Goal: Task Accomplishment & Management: Use online tool/utility

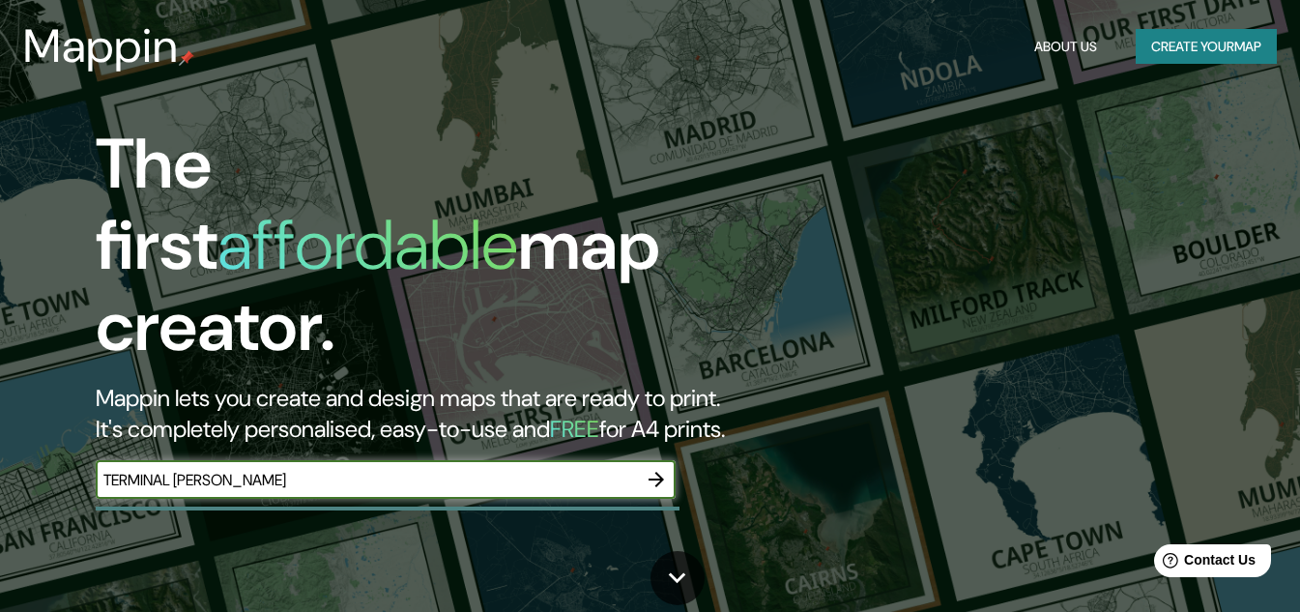
type input "TERMINAL JOÃO DIAS"
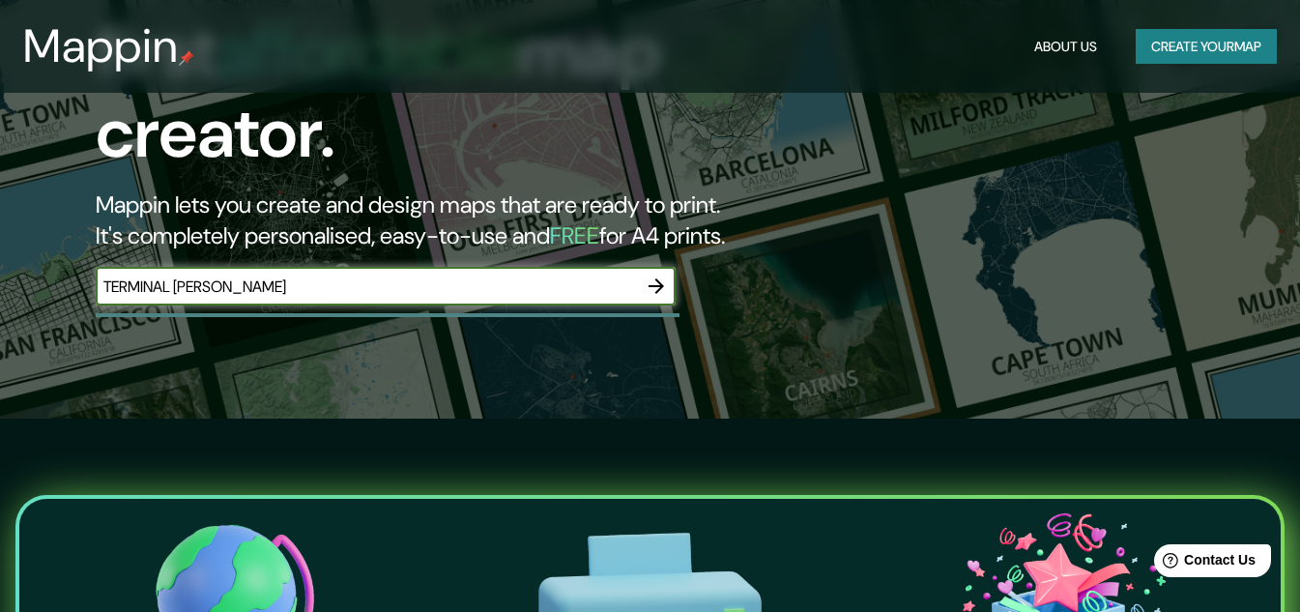
scroll to position [290, 0]
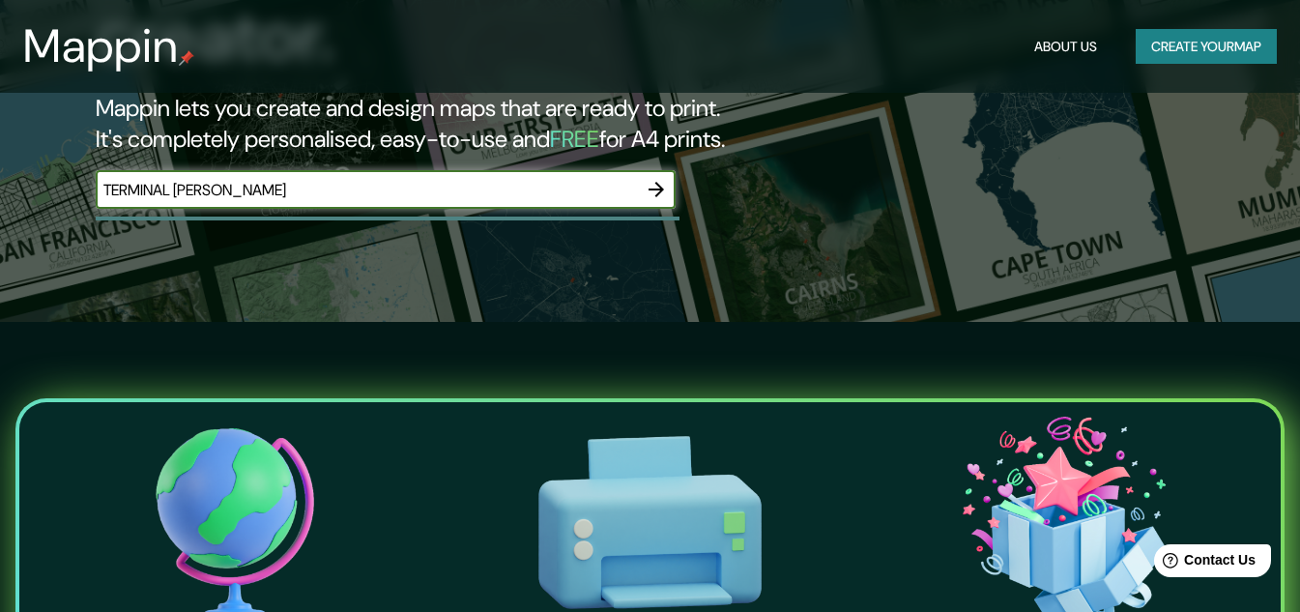
click at [655, 178] on icon "button" at bounding box center [656, 189] width 23 height 23
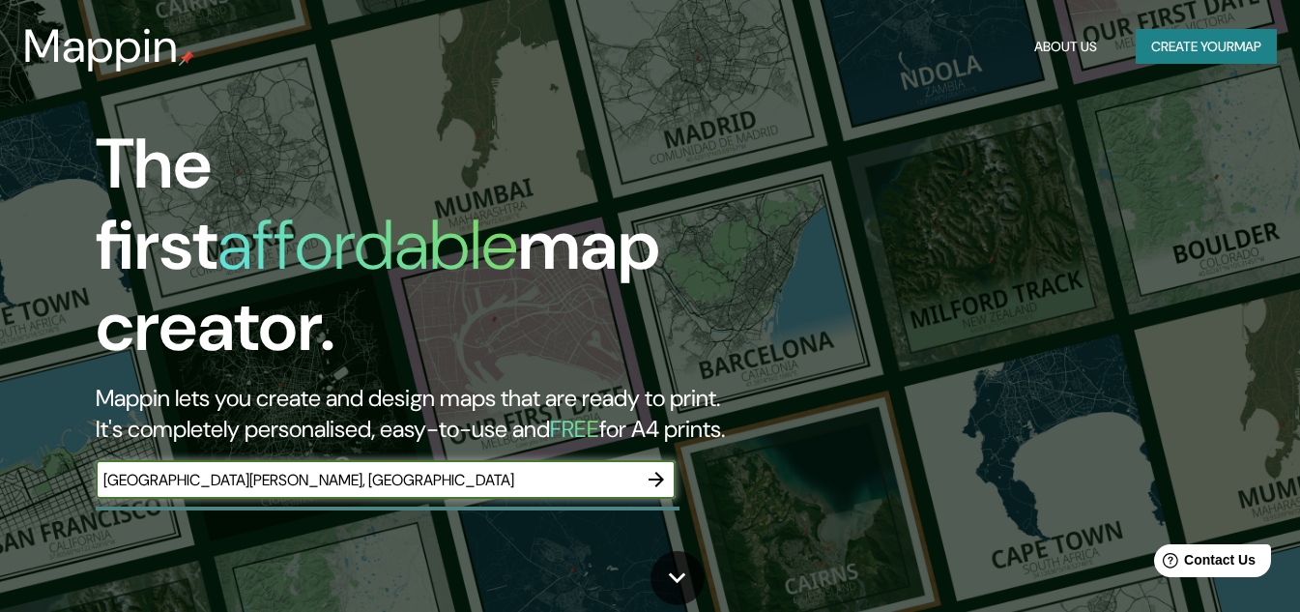
type input "TERMINAL JOÃO DIAS, SÃO PAULO"
click at [658, 472] on icon "button" at bounding box center [656, 479] width 15 height 15
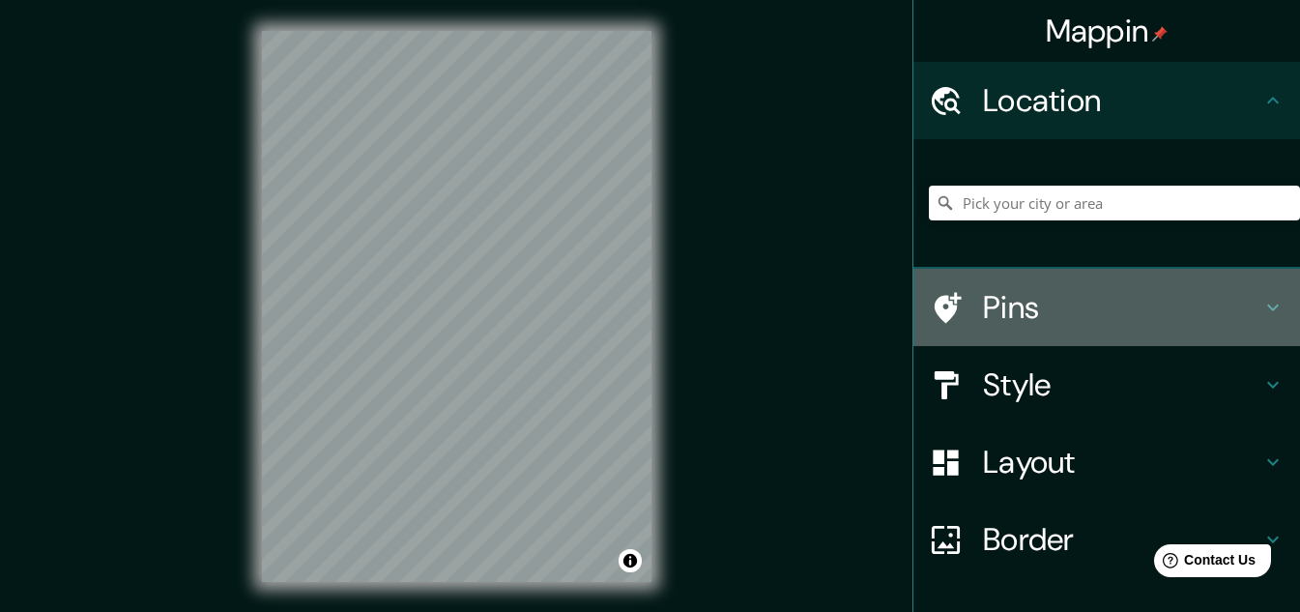
click at [983, 300] on h4 "Pins" at bounding box center [1122, 307] width 278 height 39
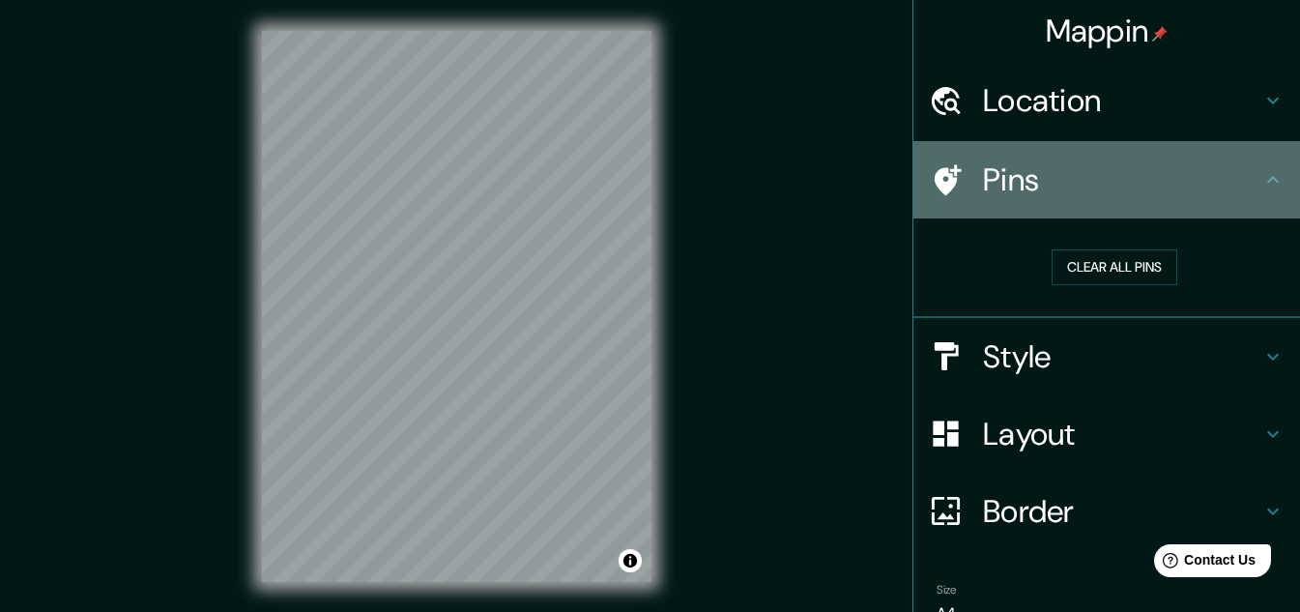
click at [1042, 190] on h4 "Pins" at bounding box center [1122, 180] width 278 height 39
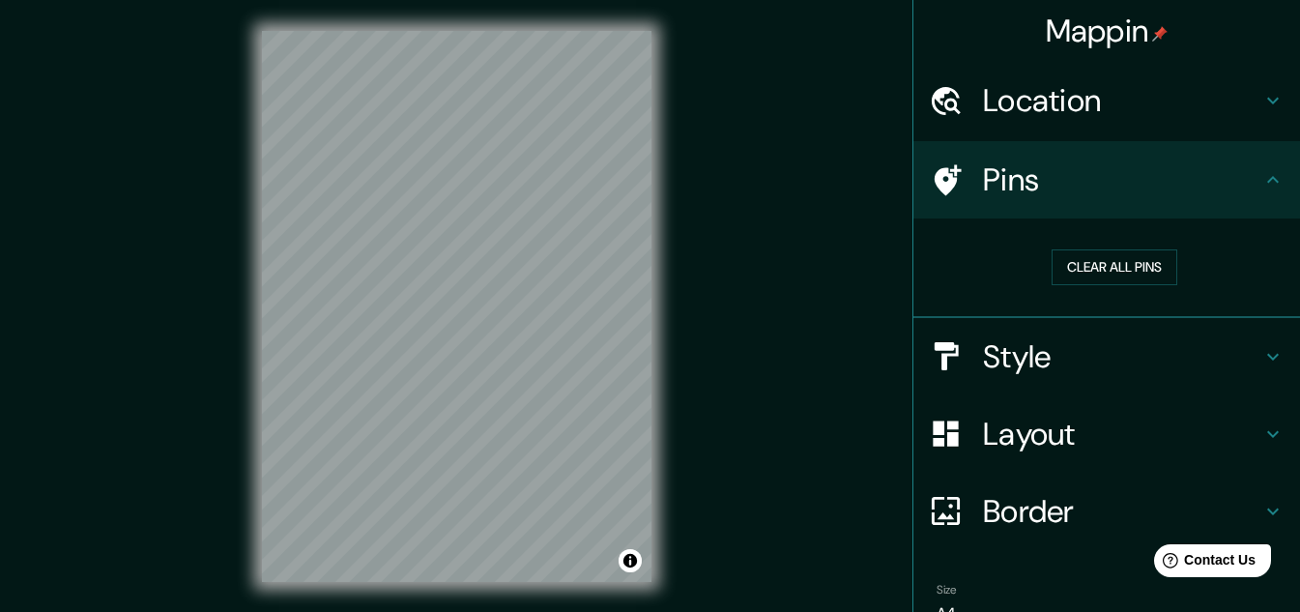
click at [1022, 351] on h4 "Style" at bounding box center [1122, 356] width 278 height 39
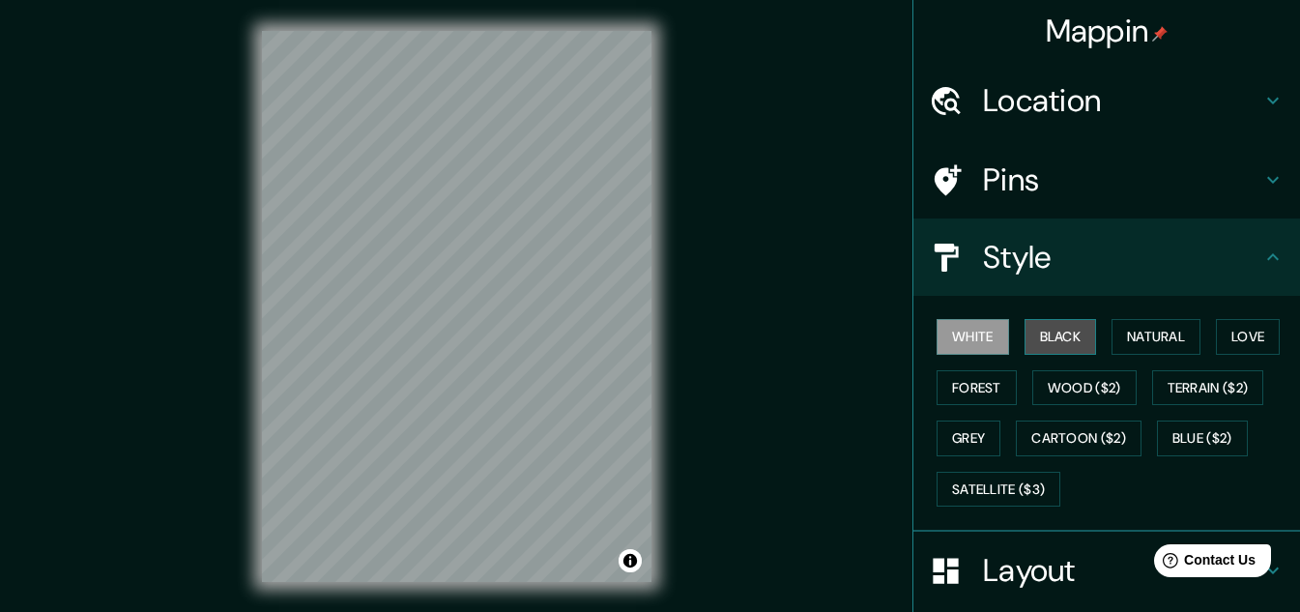
click at [1060, 347] on button "Black" at bounding box center [1061, 337] width 73 height 36
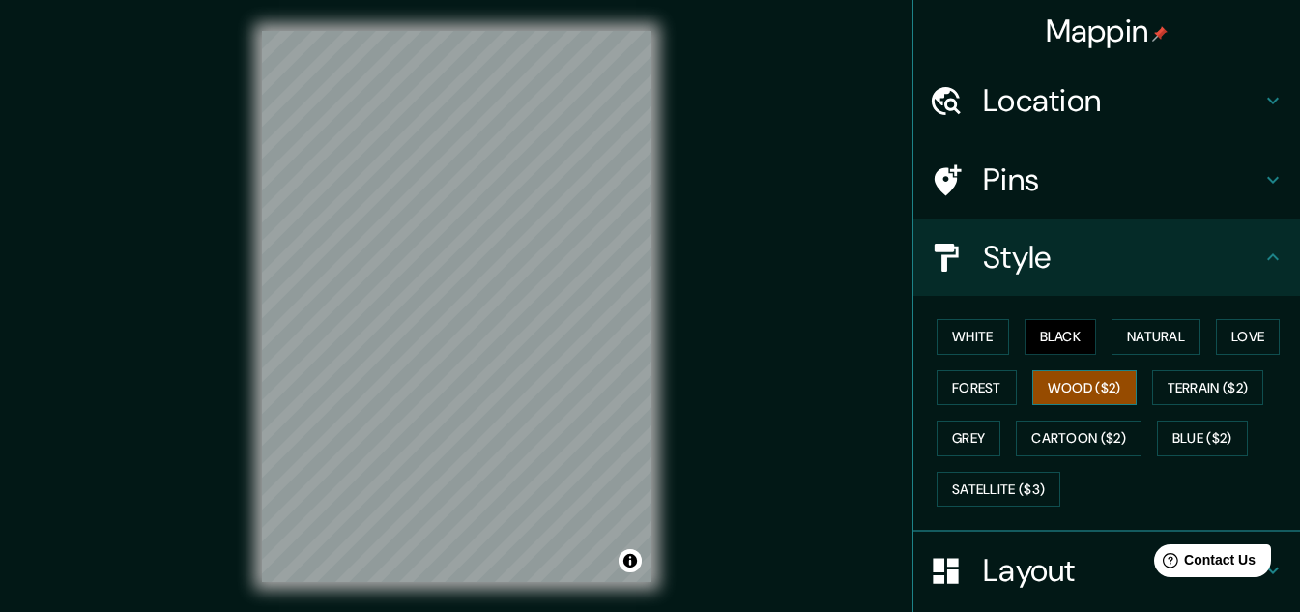
click at [1073, 381] on button "Wood ($2)" at bounding box center [1085, 388] width 104 height 36
click at [983, 390] on button "Forest" at bounding box center [977, 388] width 80 height 36
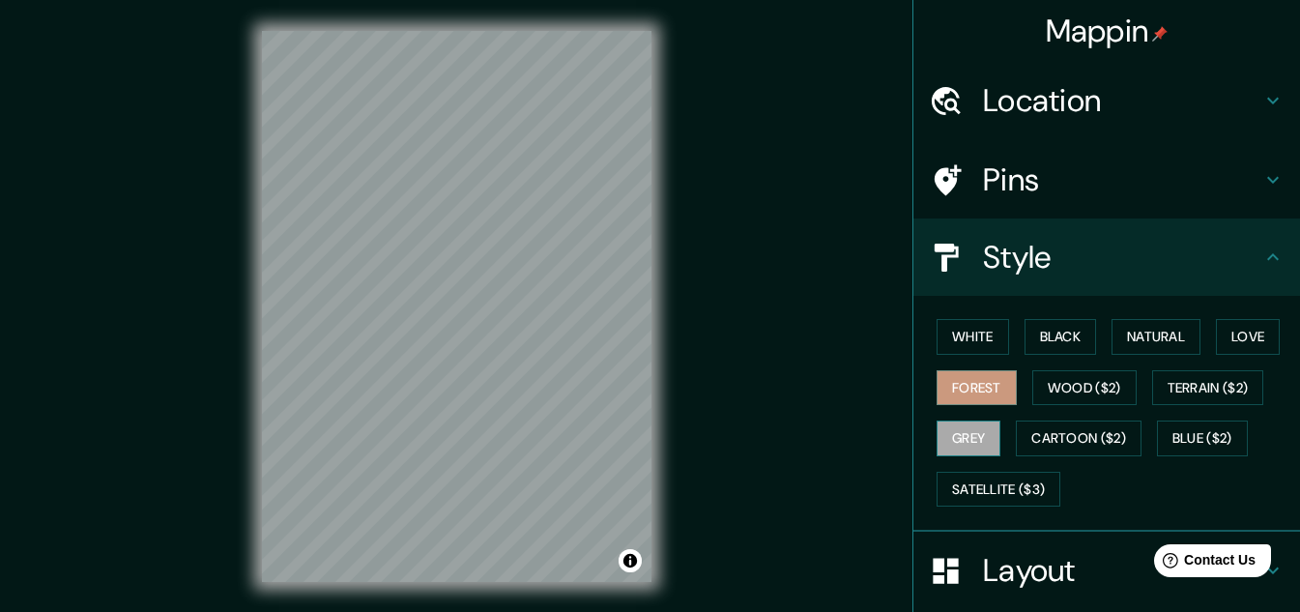
click at [961, 435] on button "Grey" at bounding box center [969, 439] width 64 height 36
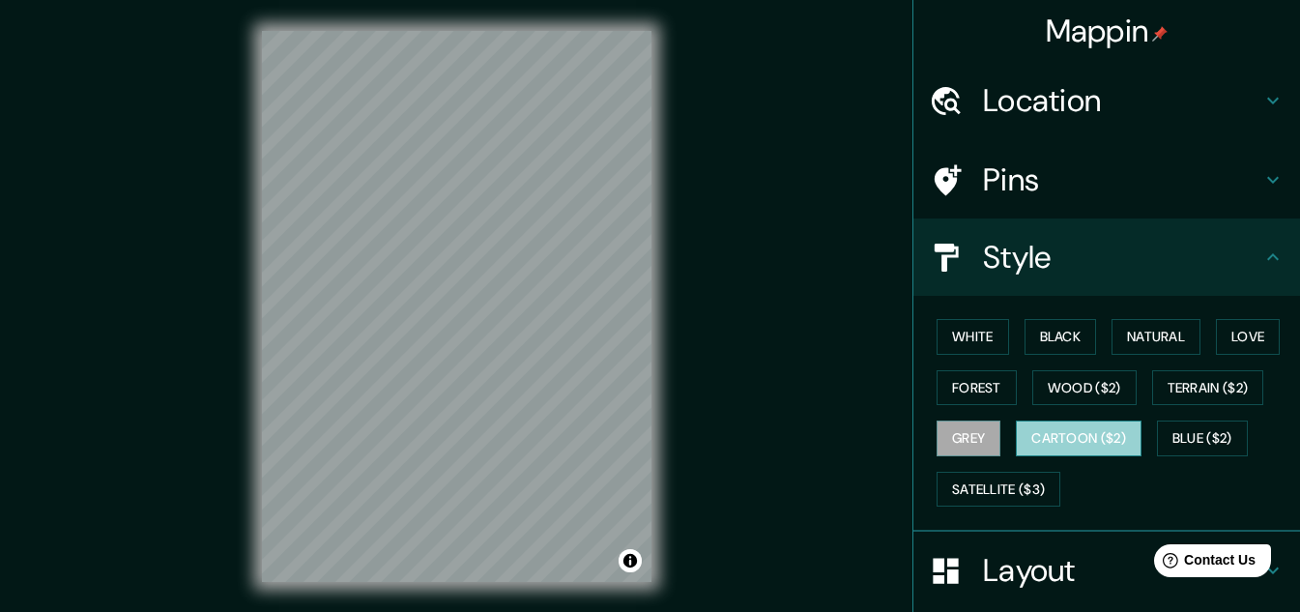
click at [1097, 440] on button "Cartoon ($2)" at bounding box center [1079, 439] width 126 height 36
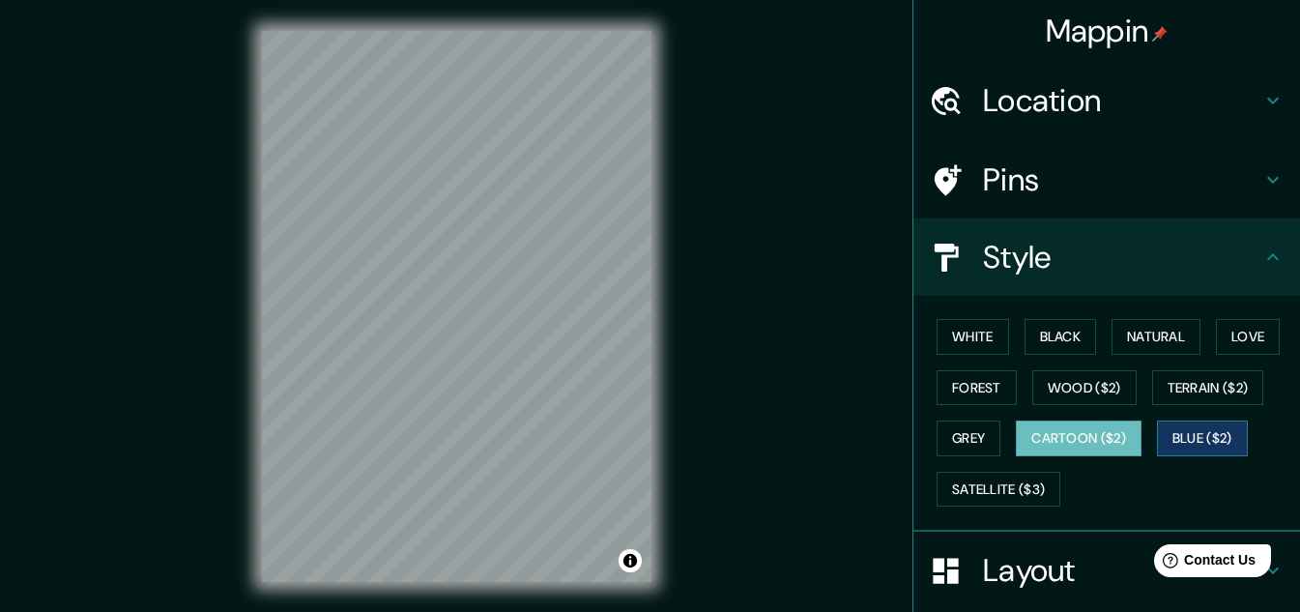
click at [1182, 435] on button "Blue ($2)" at bounding box center [1202, 439] width 91 height 36
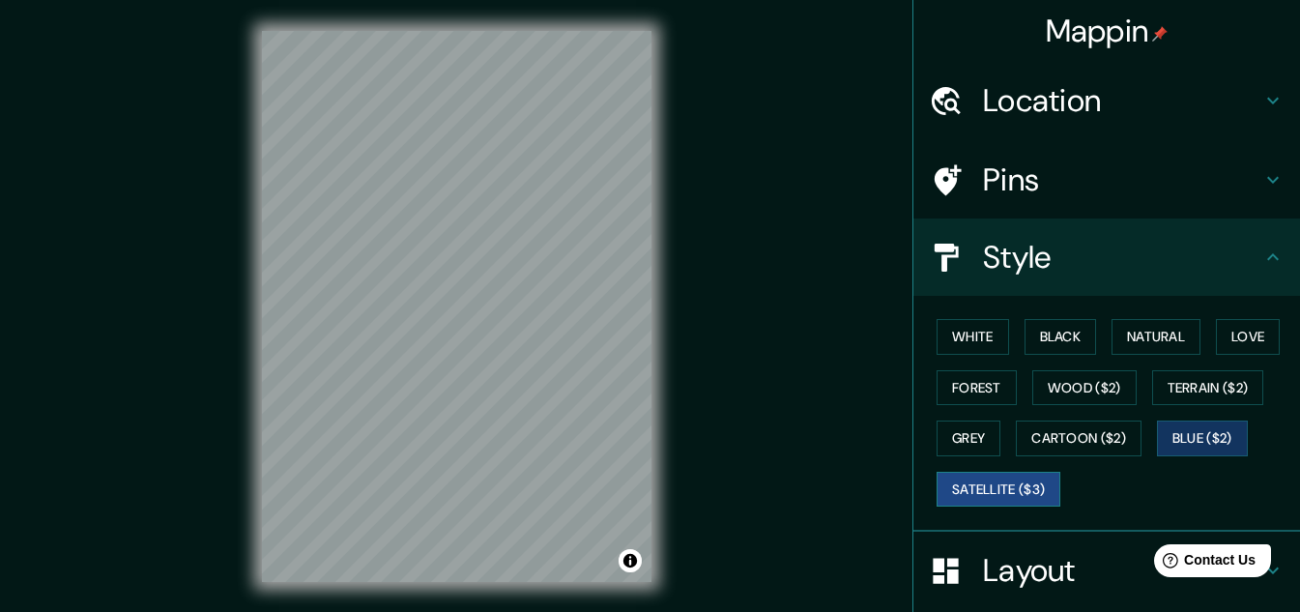
click at [968, 495] on button "Satellite ($3)" at bounding box center [999, 490] width 124 height 36
click at [946, 337] on button "White" at bounding box center [973, 337] width 73 height 36
click at [989, 492] on button "Satellite ($3)" at bounding box center [999, 490] width 124 height 36
drag, startPoint x: 664, startPoint y: 453, endPoint x: 1008, endPoint y: 576, distance: 365.5
click at [1008, 576] on h4 "Layout" at bounding box center [1122, 570] width 278 height 39
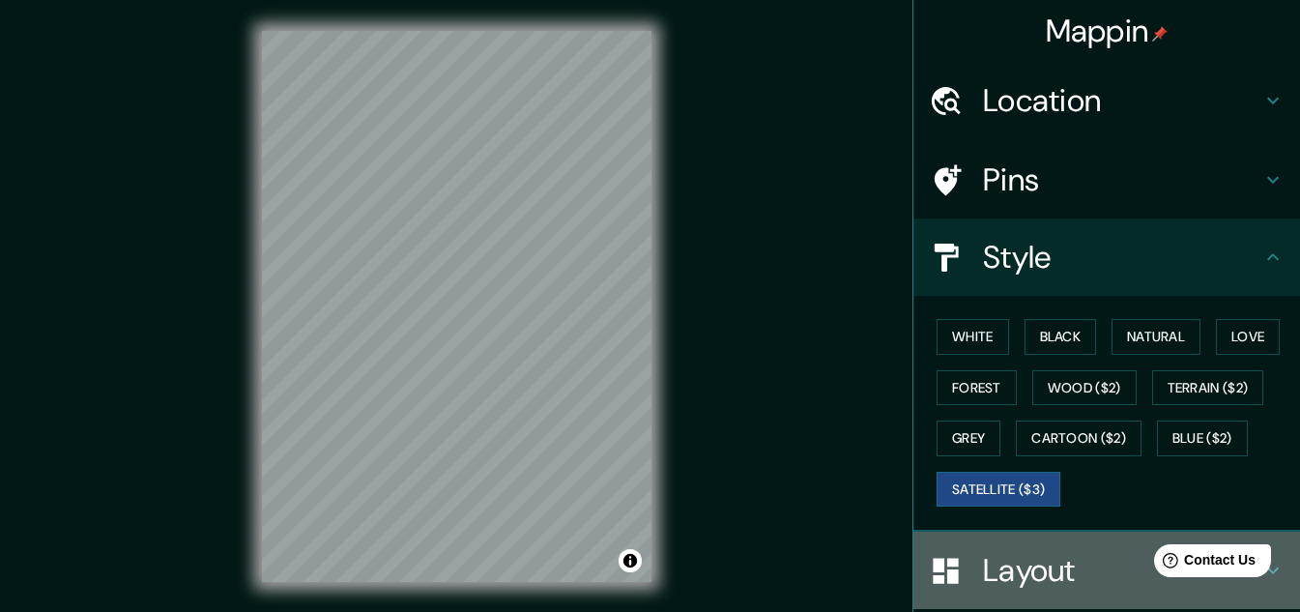
click at [1032, 568] on h4 "Layout" at bounding box center [1122, 570] width 278 height 39
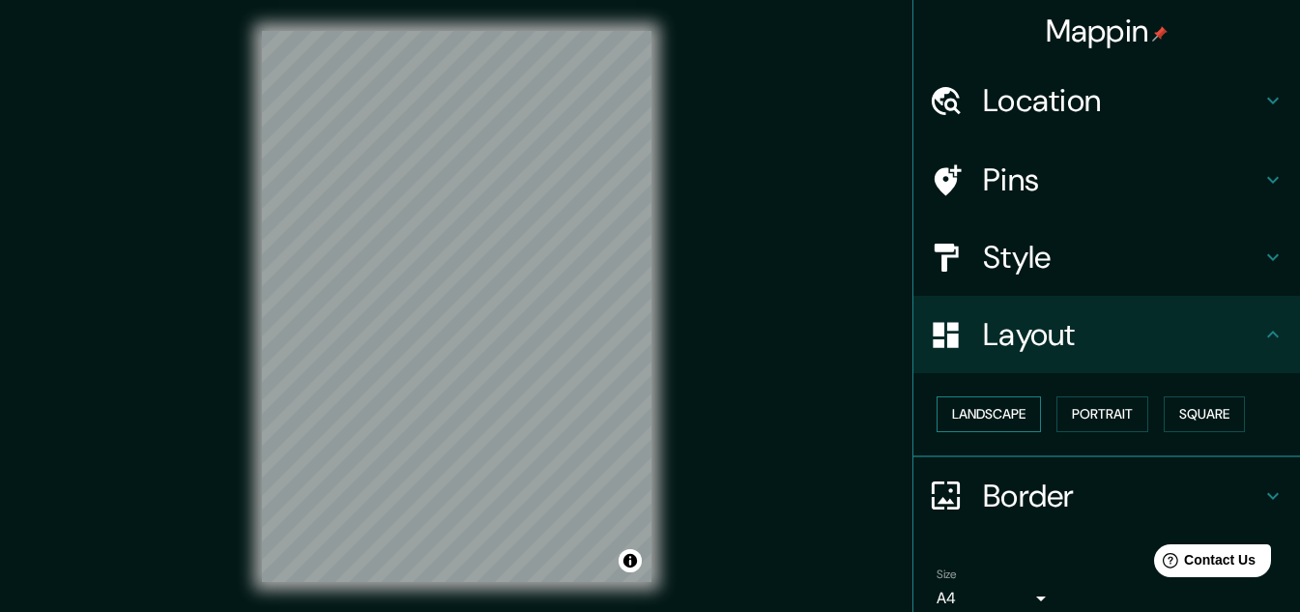
click at [1014, 394] on div "Landscape Portrait Square" at bounding box center [1114, 414] width 371 height 51
click at [1013, 400] on button "Landscape" at bounding box center [989, 414] width 104 height 36
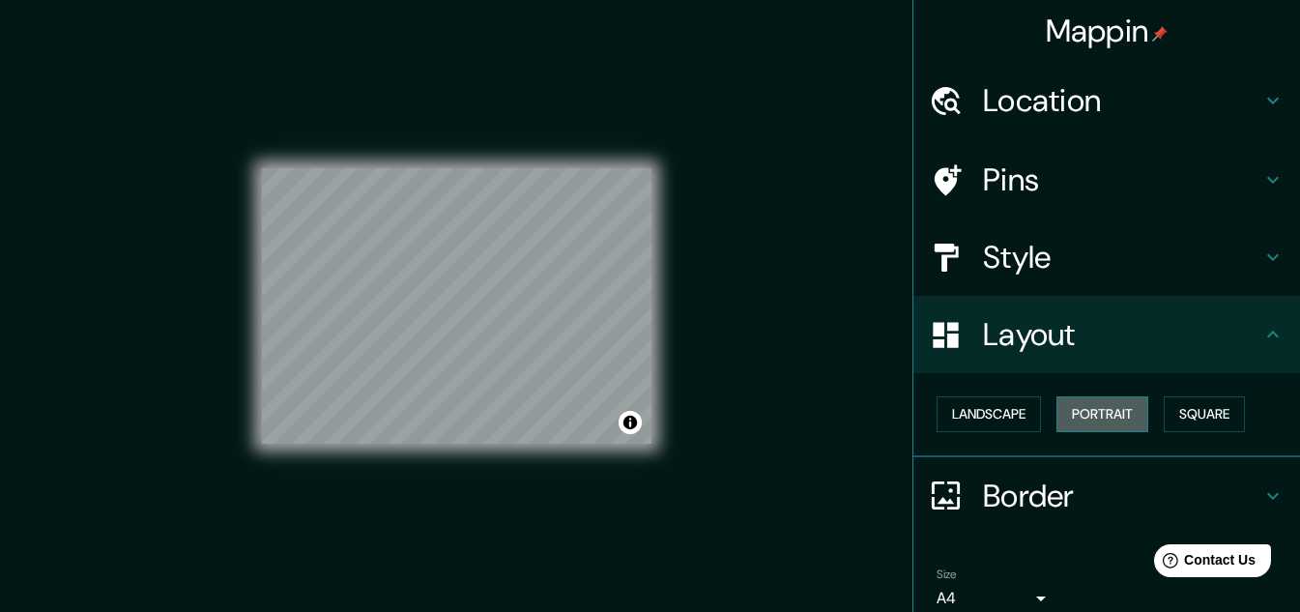
click at [1070, 416] on button "Portrait" at bounding box center [1103, 414] width 92 height 36
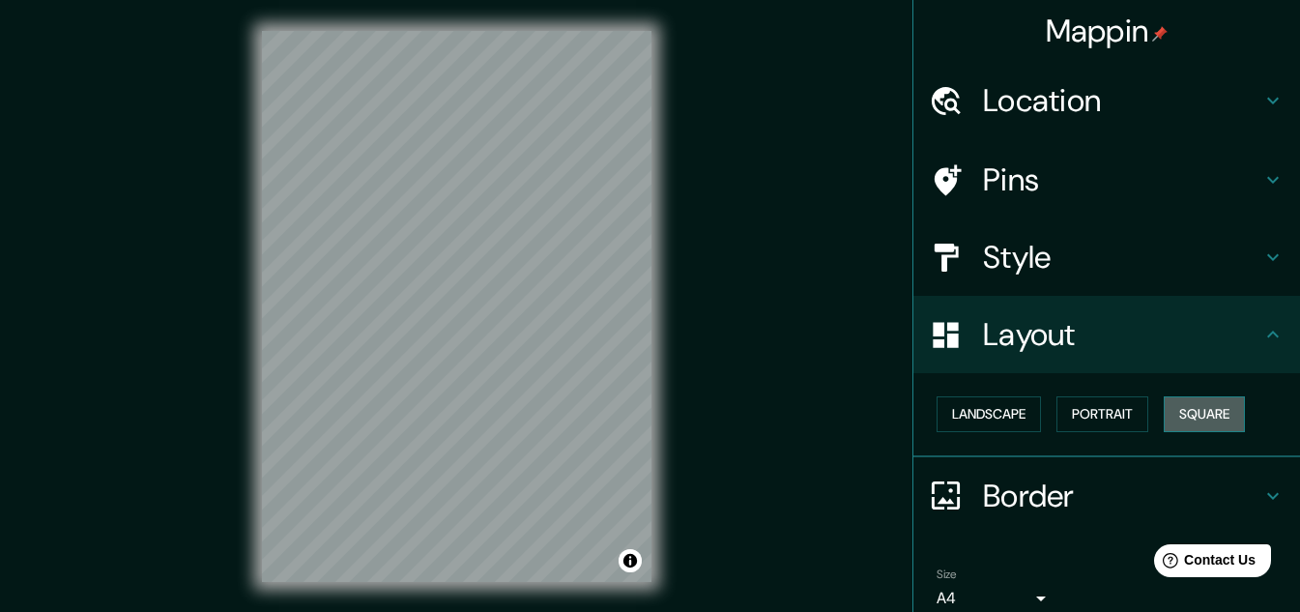
click at [1196, 413] on button "Square" at bounding box center [1204, 414] width 81 height 36
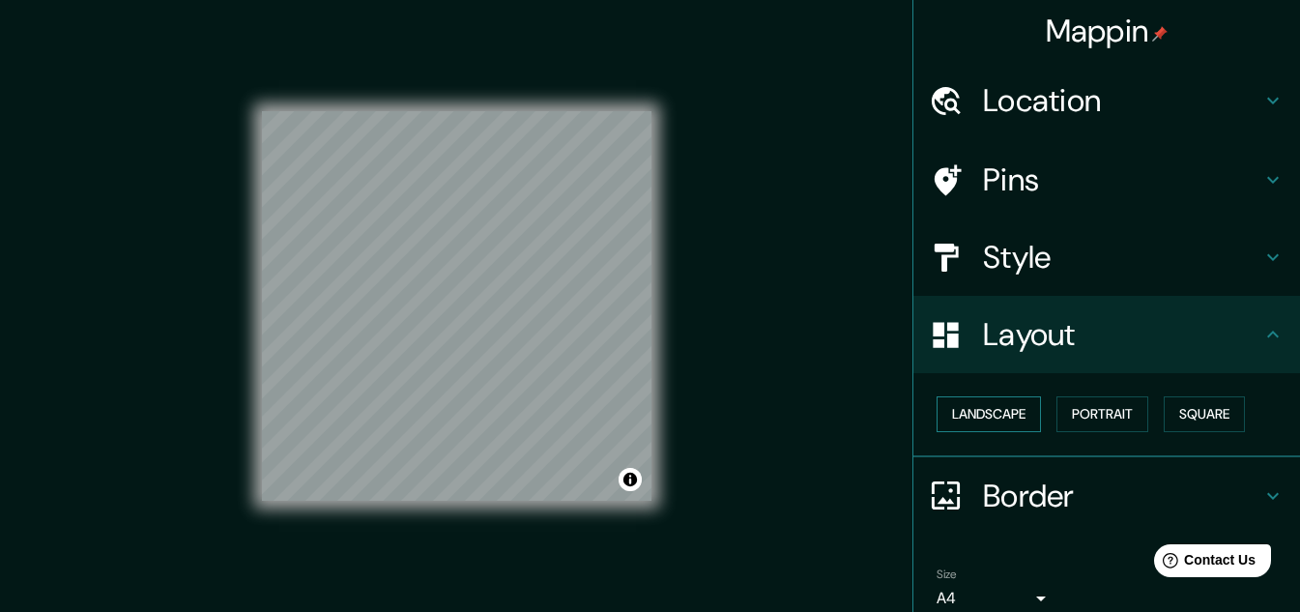
click at [1023, 418] on button "Landscape" at bounding box center [989, 414] width 104 height 36
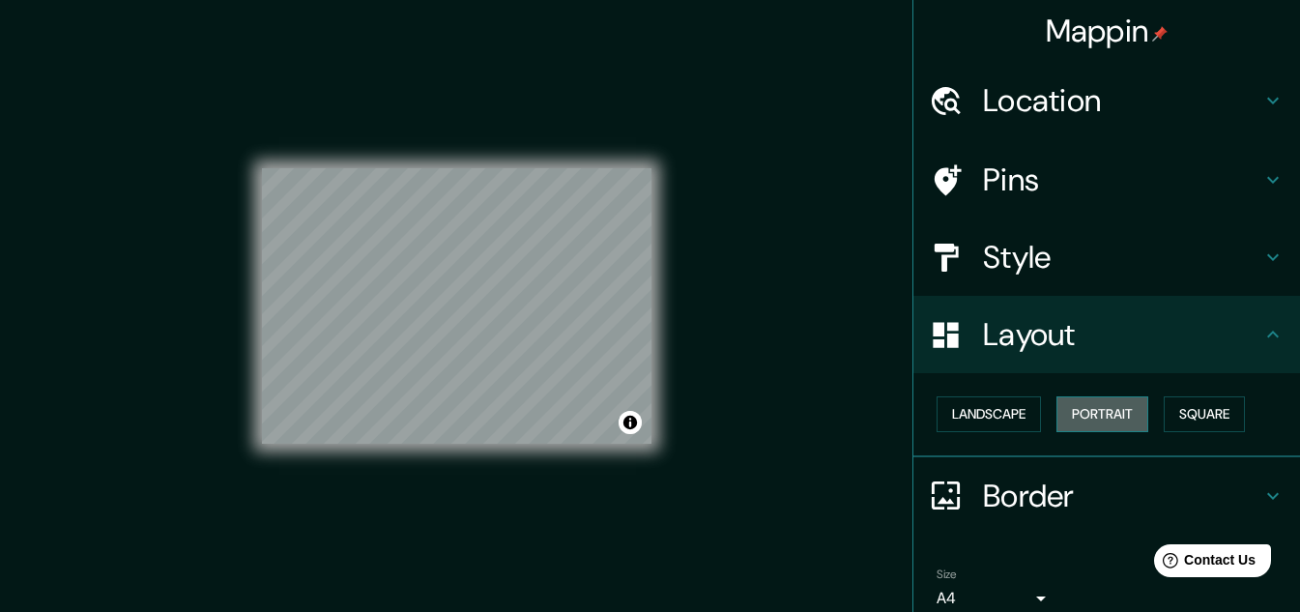
click at [1076, 416] on button "Portrait" at bounding box center [1103, 414] width 92 height 36
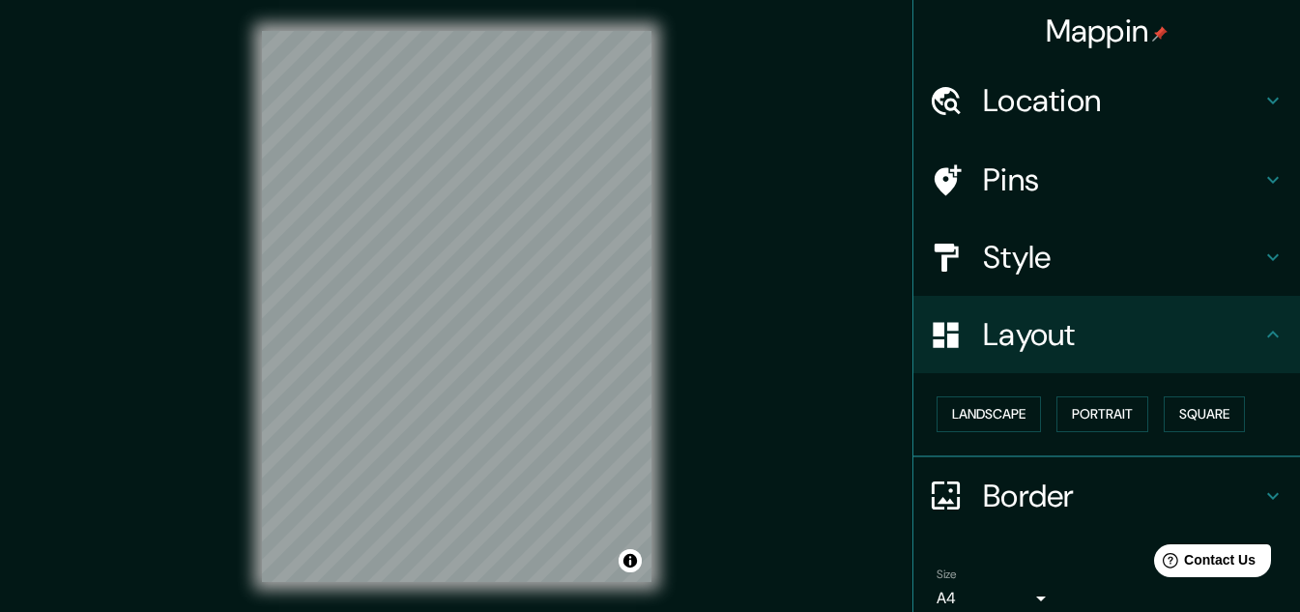
click at [1020, 265] on h4 "Style" at bounding box center [1122, 257] width 278 height 39
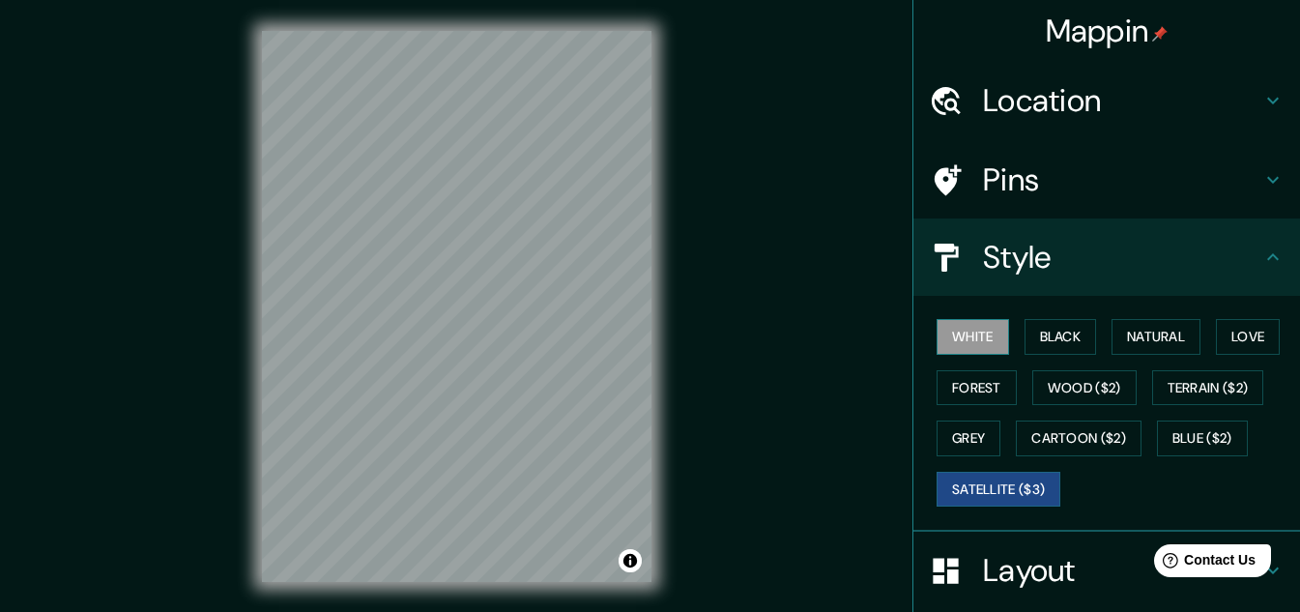
click at [947, 338] on button "White" at bounding box center [973, 337] width 73 height 36
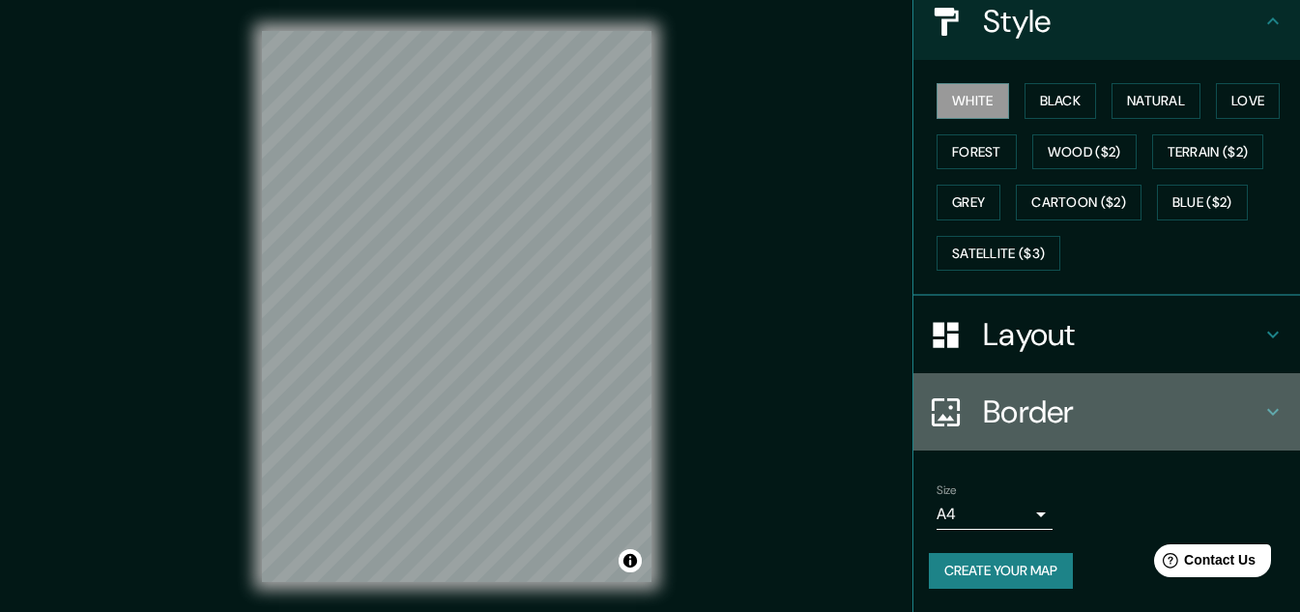
click at [1032, 410] on h4 "Border" at bounding box center [1122, 412] width 278 height 39
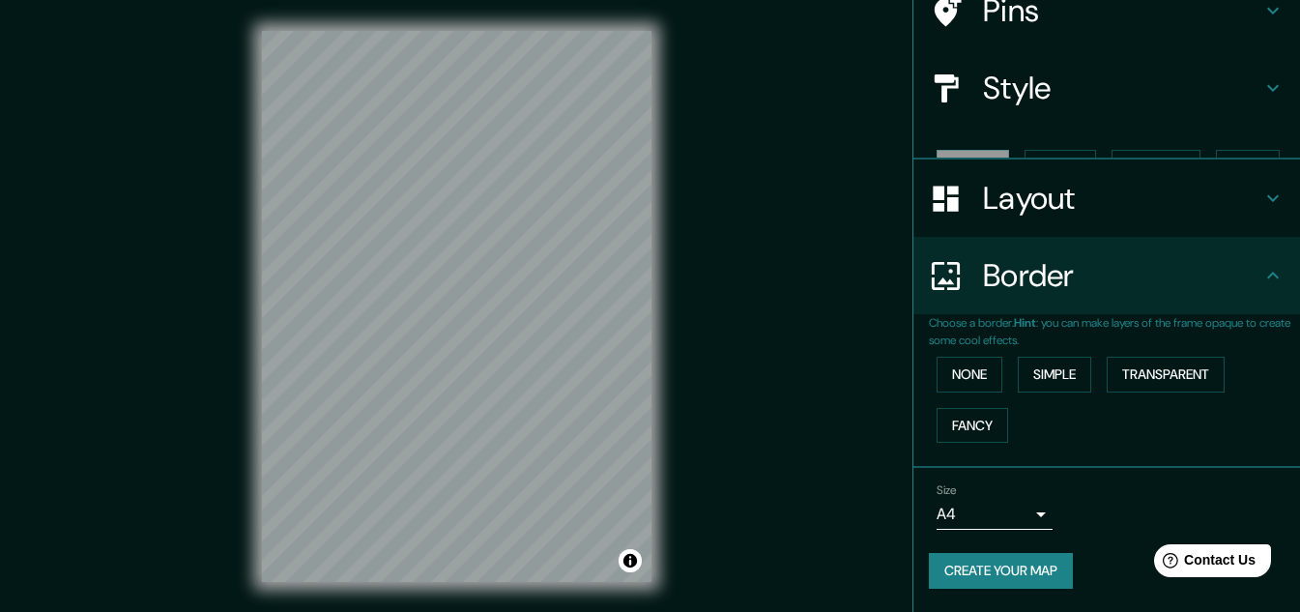
scroll to position [136, 0]
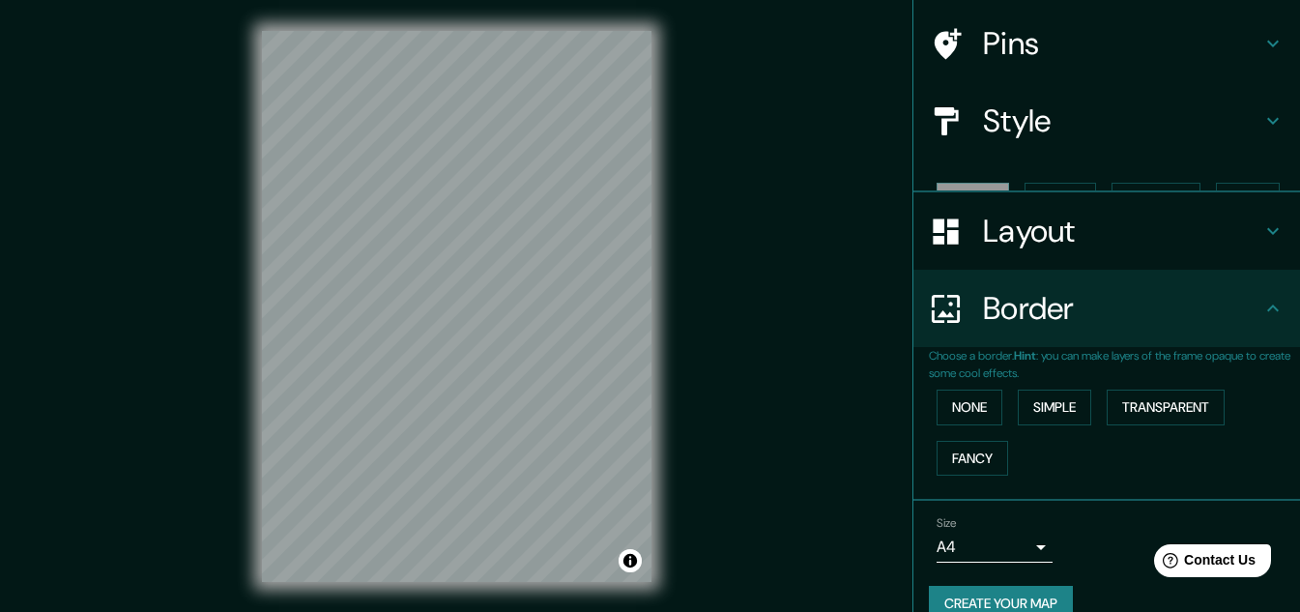
click at [1032, 410] on div "None Simple Transparent Fancy" at bounding box center [1114, 433] width 371 height 102
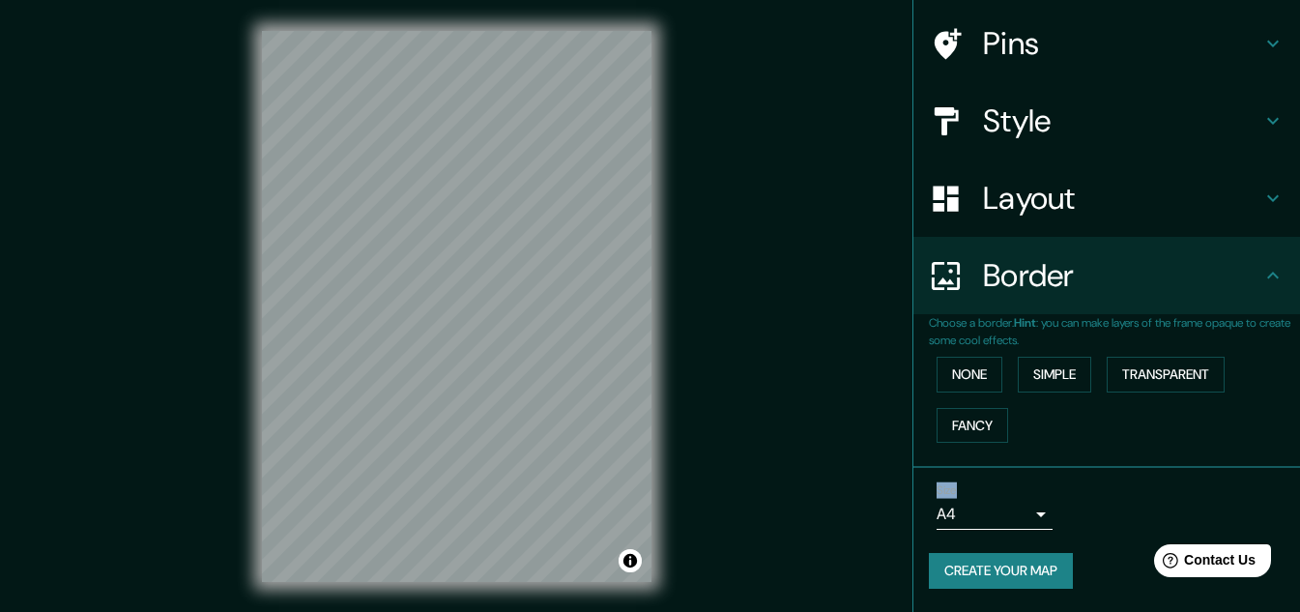
click at [1035, 294] on h4 "Border" at bounding box center [1122, 275] width 278 height 39
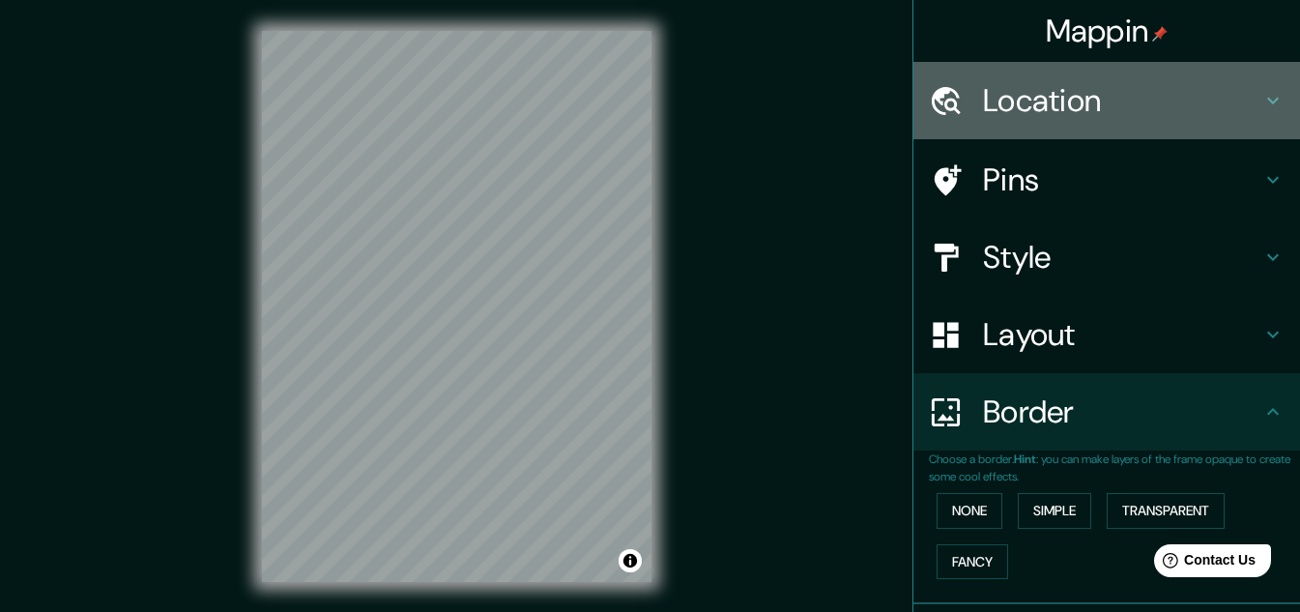
click at [1033, 108] on h4 "Location" at bounding box center [1122, 100] width 278 height 39
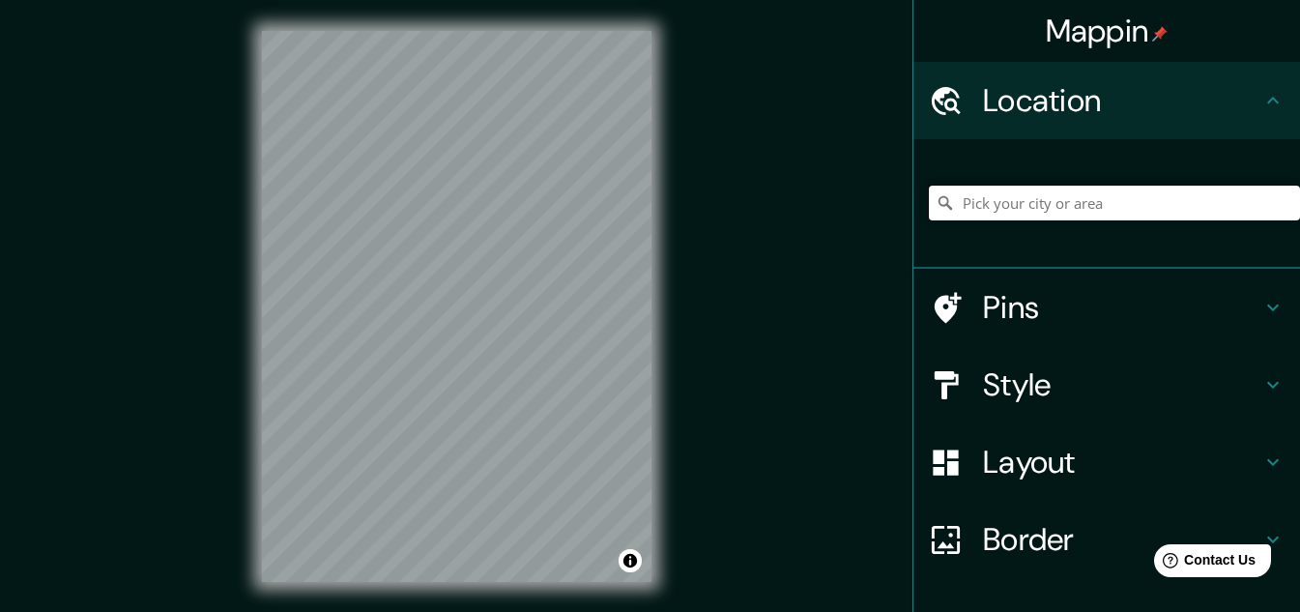
click at [1064, 208] on input "Pick your city or area" at bounding box center [1114, 203] width 371 height 35
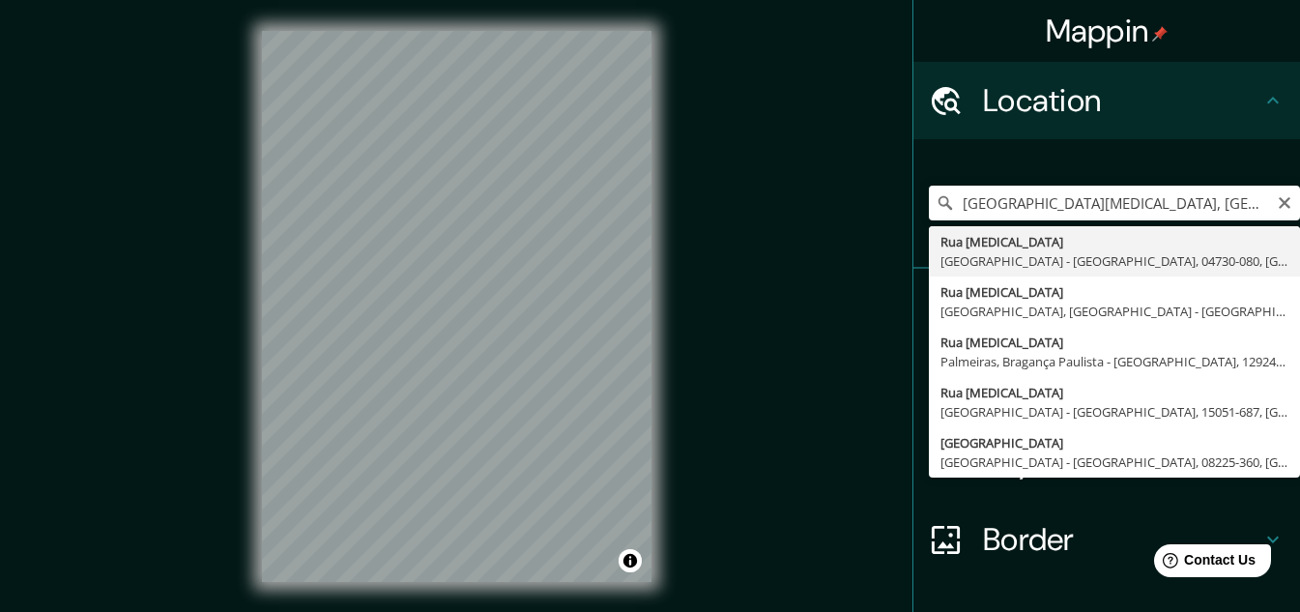
type input "Rua Acari, São Paulo - São Paulo, 04730-080, Brasil"
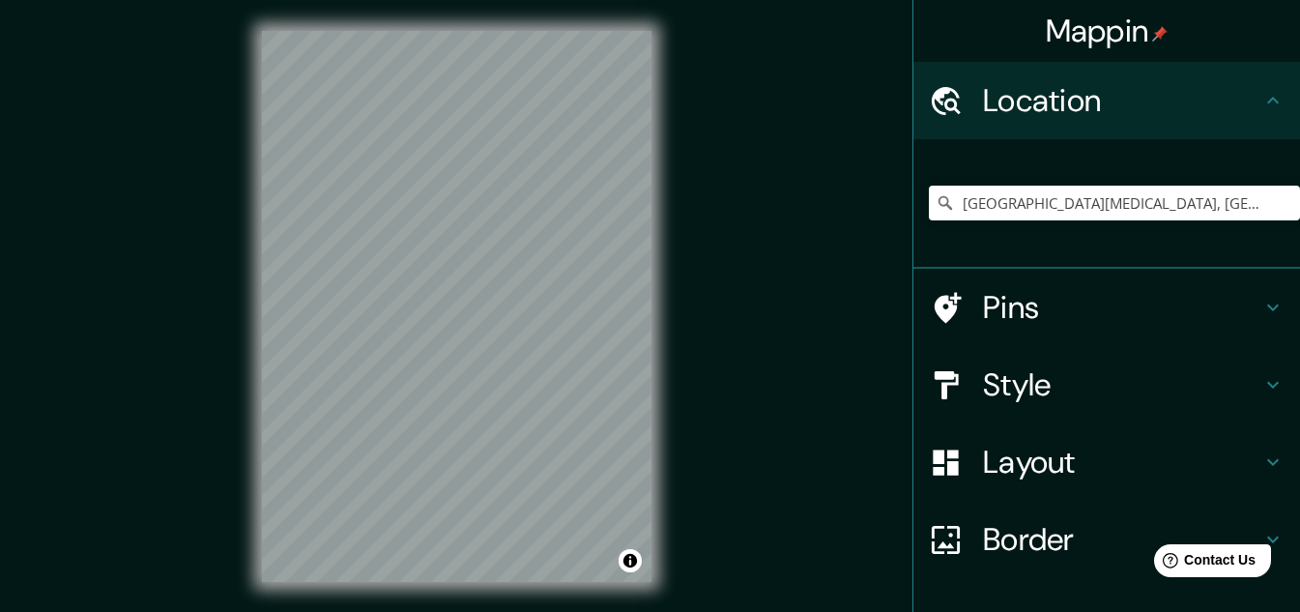
click at [1076, 389] on h4 "Style" at bounding box center [1122, 384] width 278 height 39
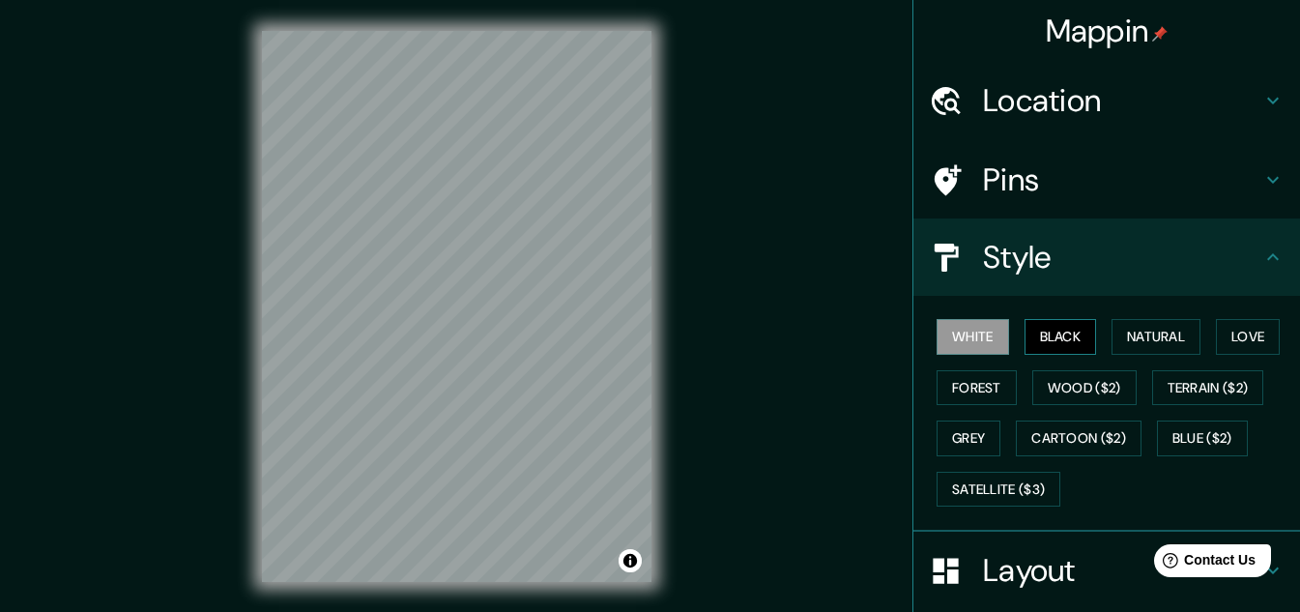
click at [1051, 336] on button "Black" at bounding box center [1061, 337] width 73 height 36
click at [979, 336] on button "White" at bounding box center [973, 337] width 73 height 36
click at [971, 388] on button "Forest" at bounding box center [977, 388] width 80 height 36
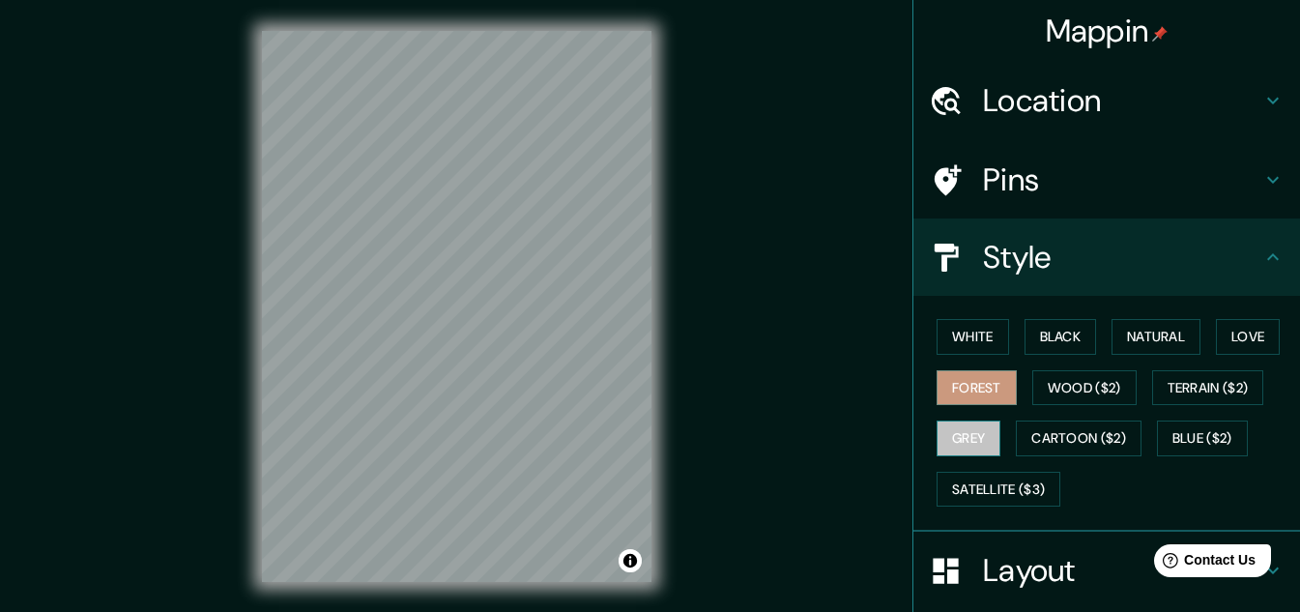
click at [974, 437] on button "Grey" at bounding box center [969, 439] width 64 height 36
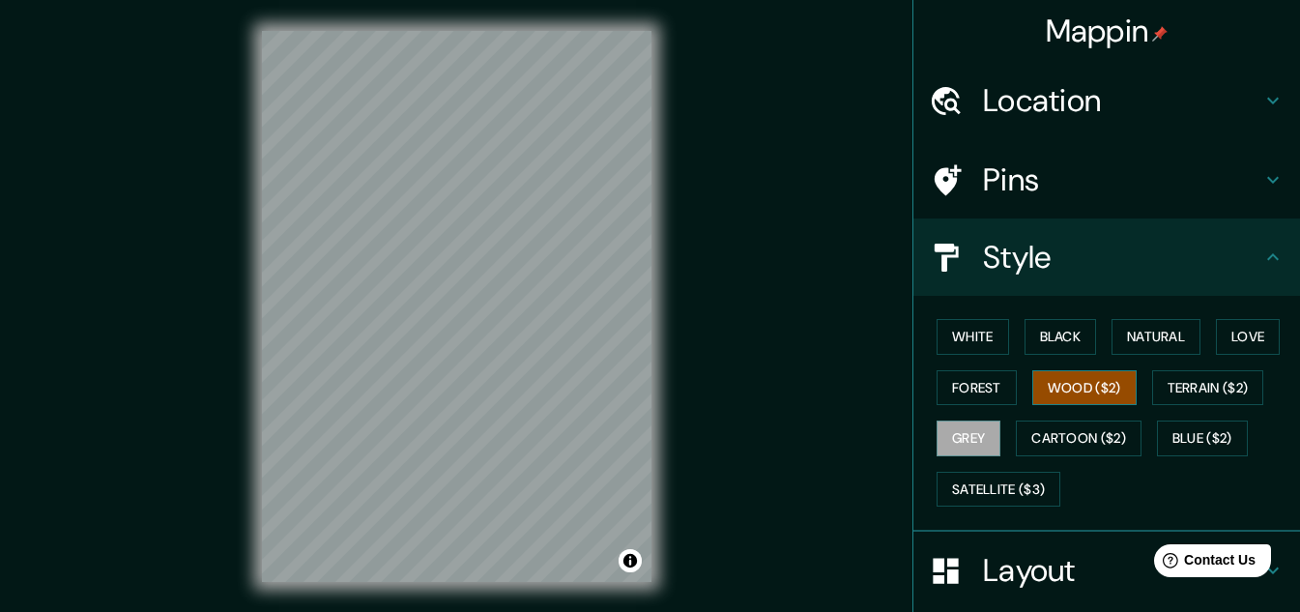
click at [1035, 400] on button "Wood ($2)" at bounding box center [1085, 388] width 104 height 36
click at [1065, 431] on button "Cartoon ($2)" at bounding box center [1079, 439] width 126 height 36
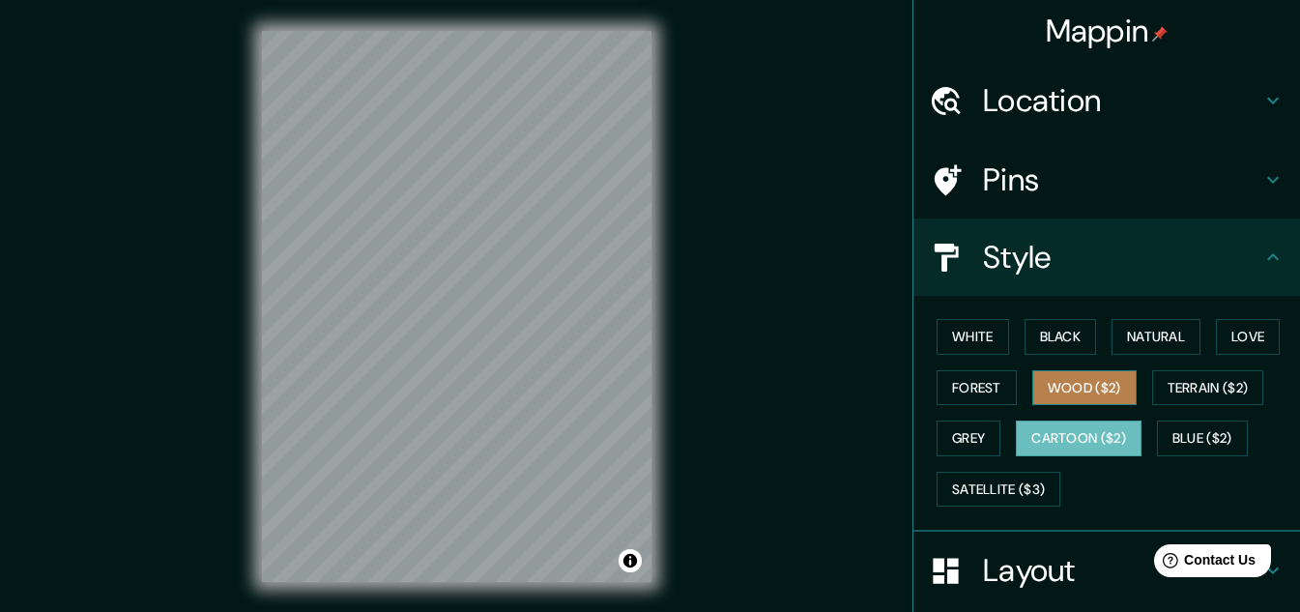
click at [1051, 395] on button "Wood ($2)" at bounding box center [1085, 388] width 104 height 36
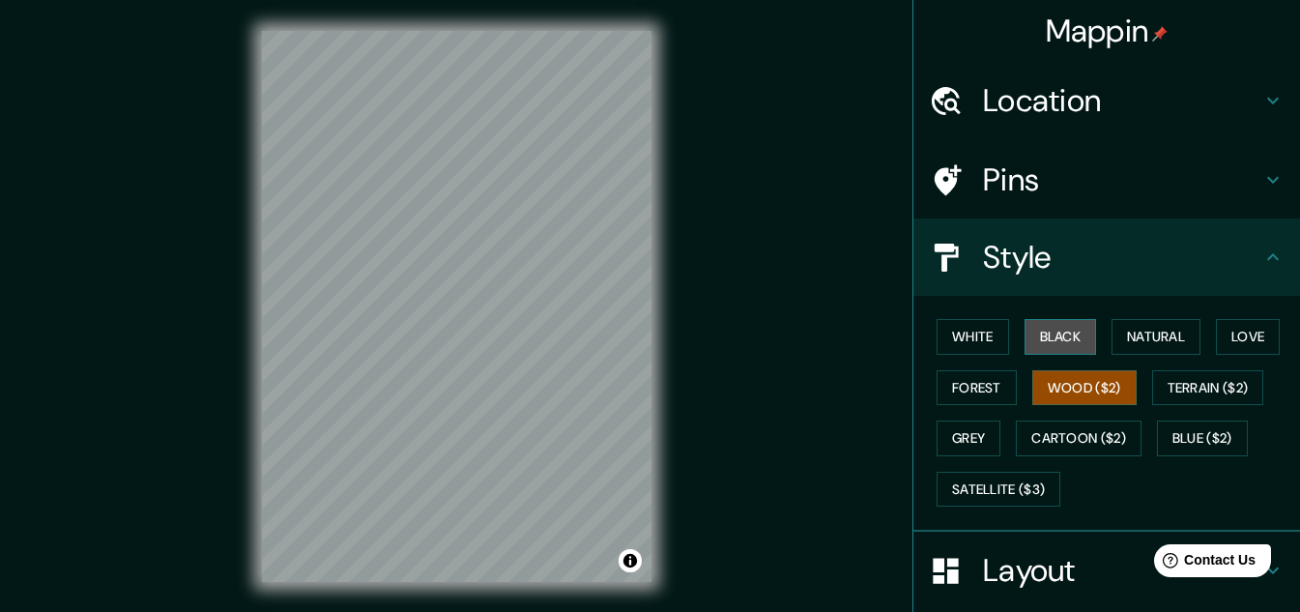
click at [1041, 324] on button "Black" at bounding box center [1061, 337] width 73 height 36
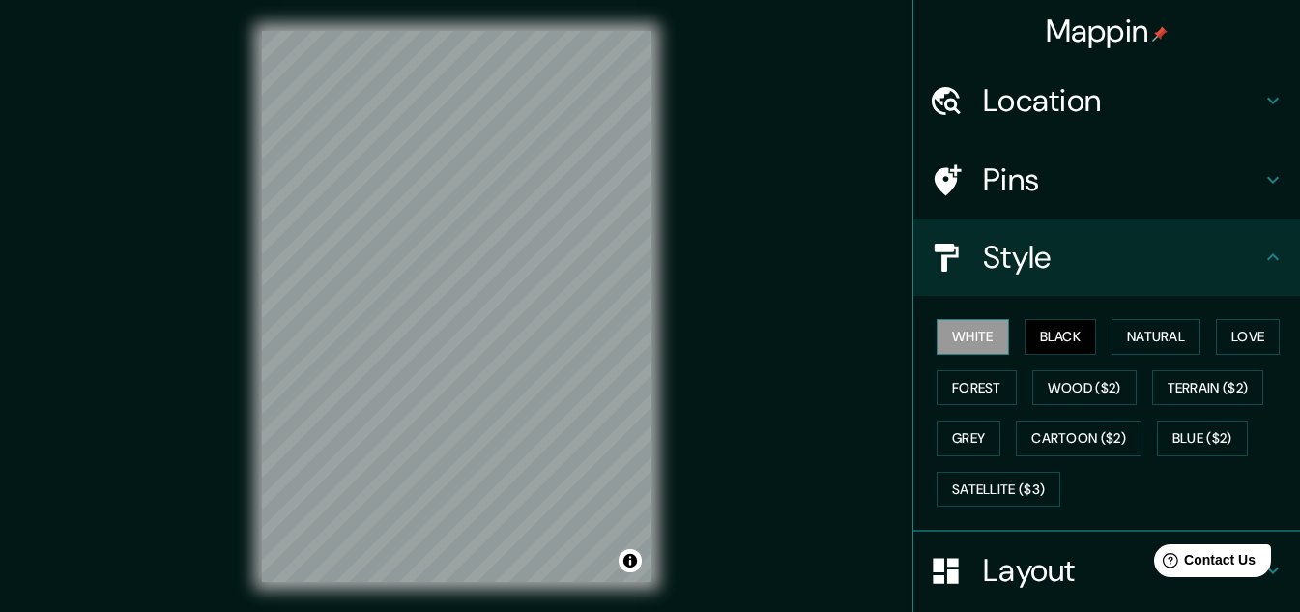
click at [958, 331] on button "White" at bounding box center [973, 337] width 73 height 36
click at [1024, 199] on h4 "Pins" at bounding box center [1122, 180] width 278 height 39
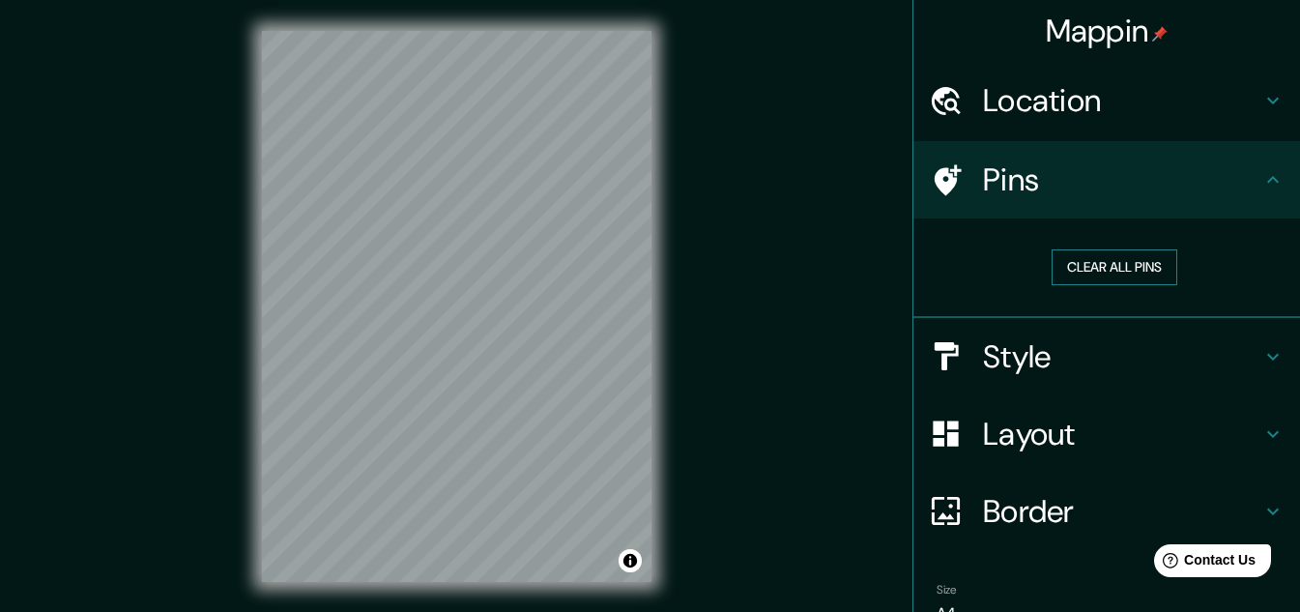
click at [1070, 267] on button "Clear all pins" at bounding box center [1115, 267] width 126 height 36
click at [1113, 267] on button "Clear all pins" at bounding box center [1115, 267] width 126 height 36
click at [1058, 174] on h4 "Pins" at bounding box center [1122, 180] width 278 height 39
click at [1059, 423] on h4 "Layout" at bounding box center [1122, 434] width 278 height 39
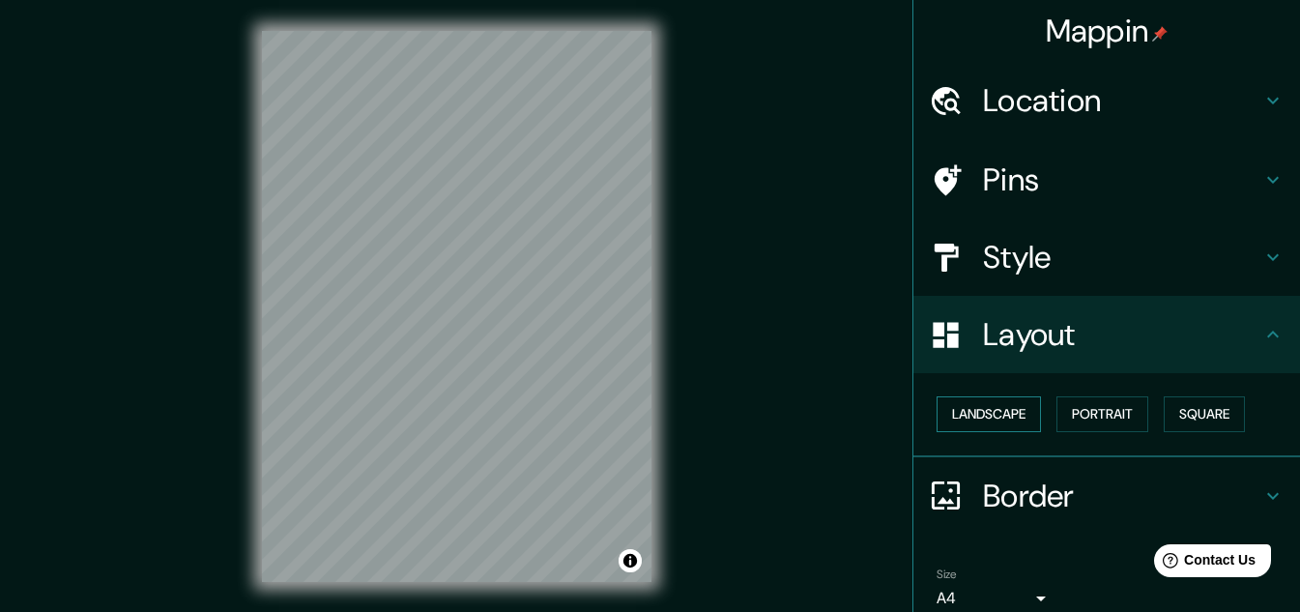
click at [999, 408] on button "Landscape" at bounding box center [989, 414] width 104 height 36
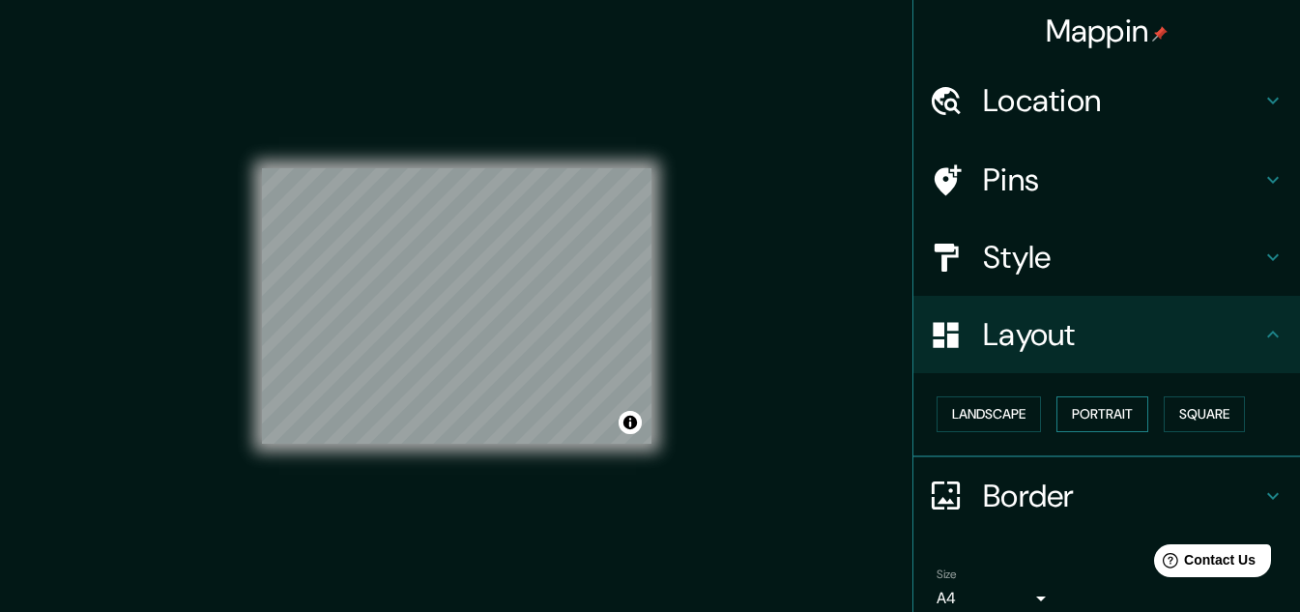
click at [1076, 420] on button "Portrait" at bounding box center [1103, 414] width 92 height 36
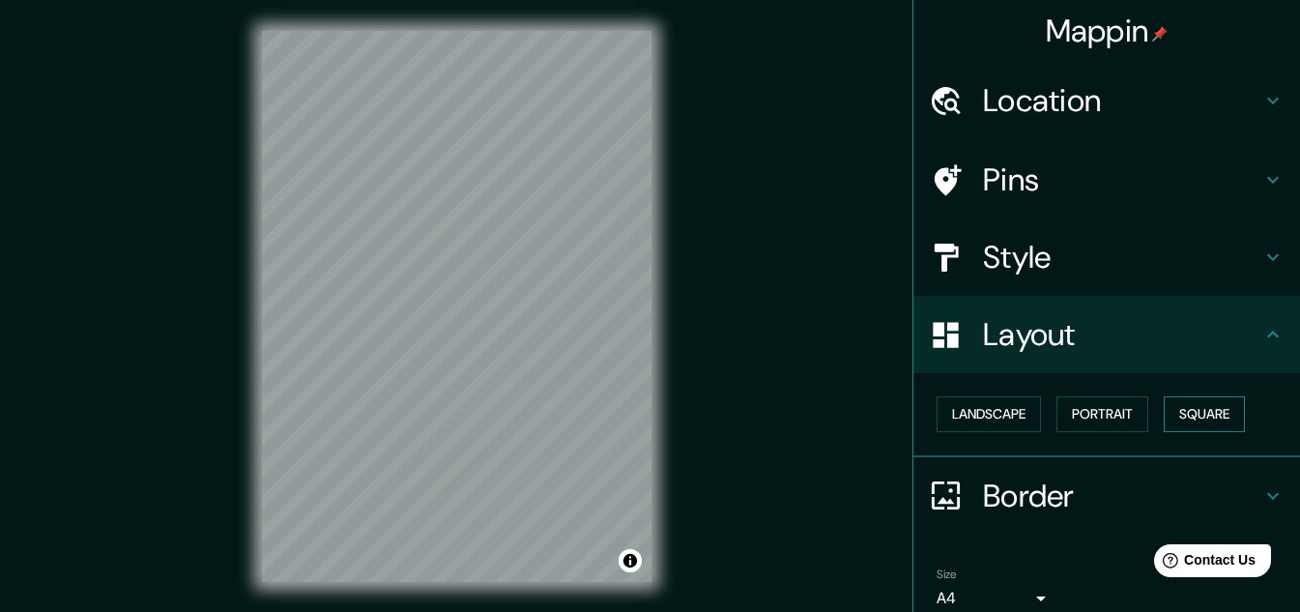
click at [1188, 418] on button "Square" at bounding box center [1204, 414] width 81 height 36
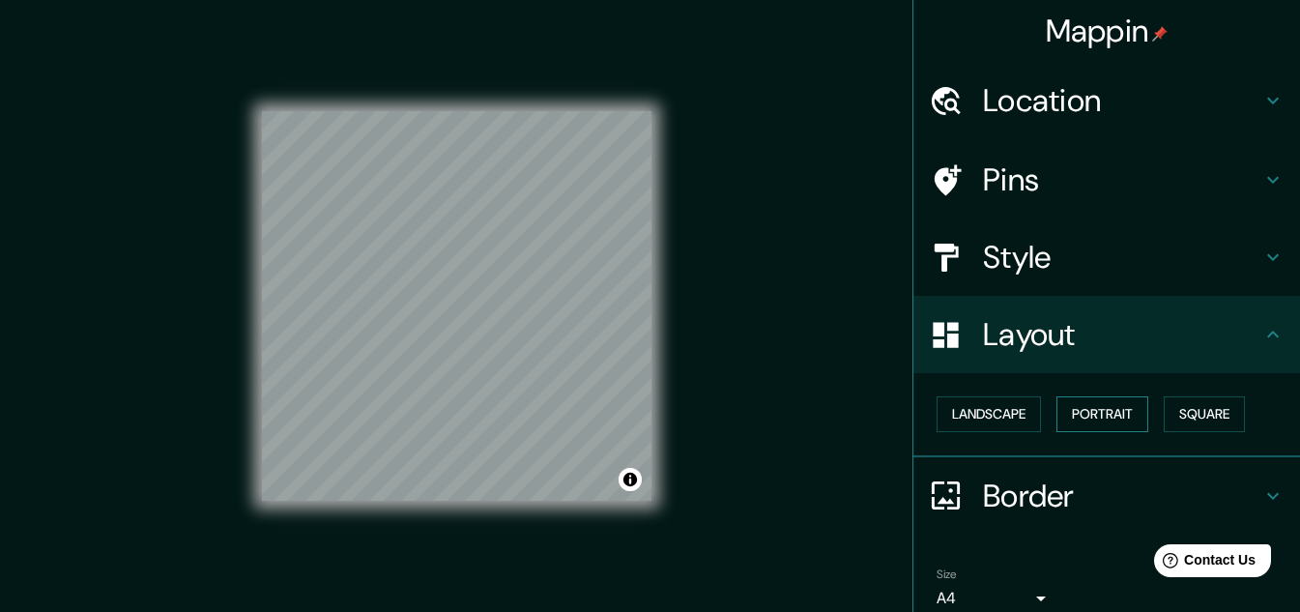
click at [1116, 414] on button "Portrait" at bounding box center [1103, 414] width 92 height 36
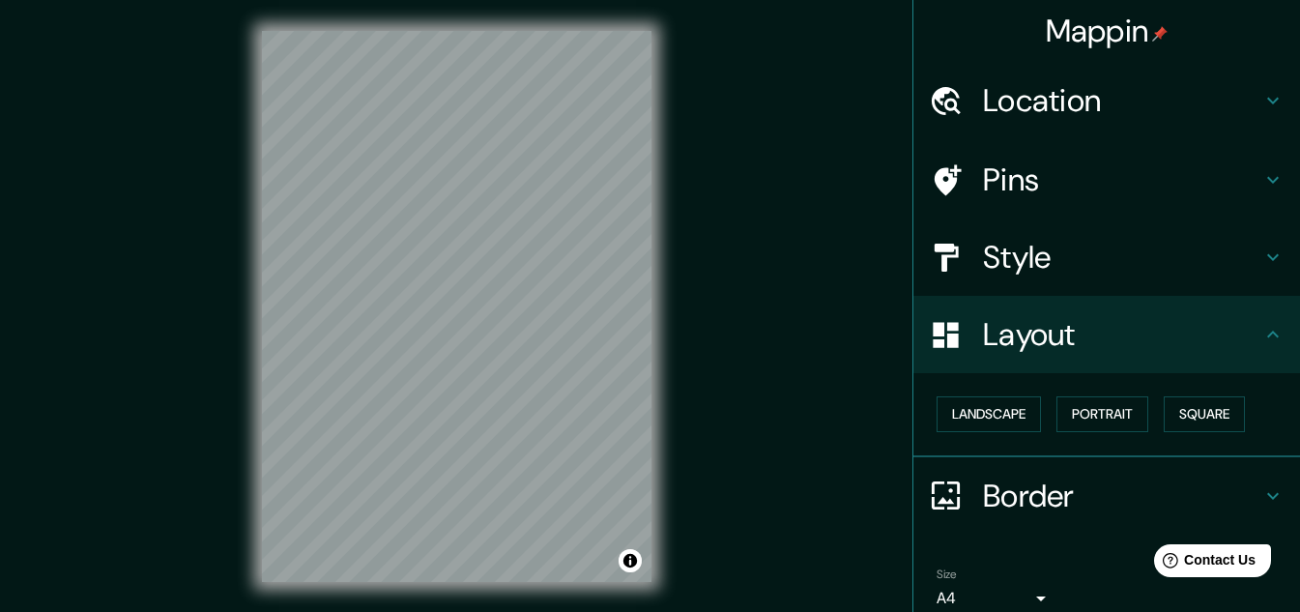
scroll to position [83, 0]
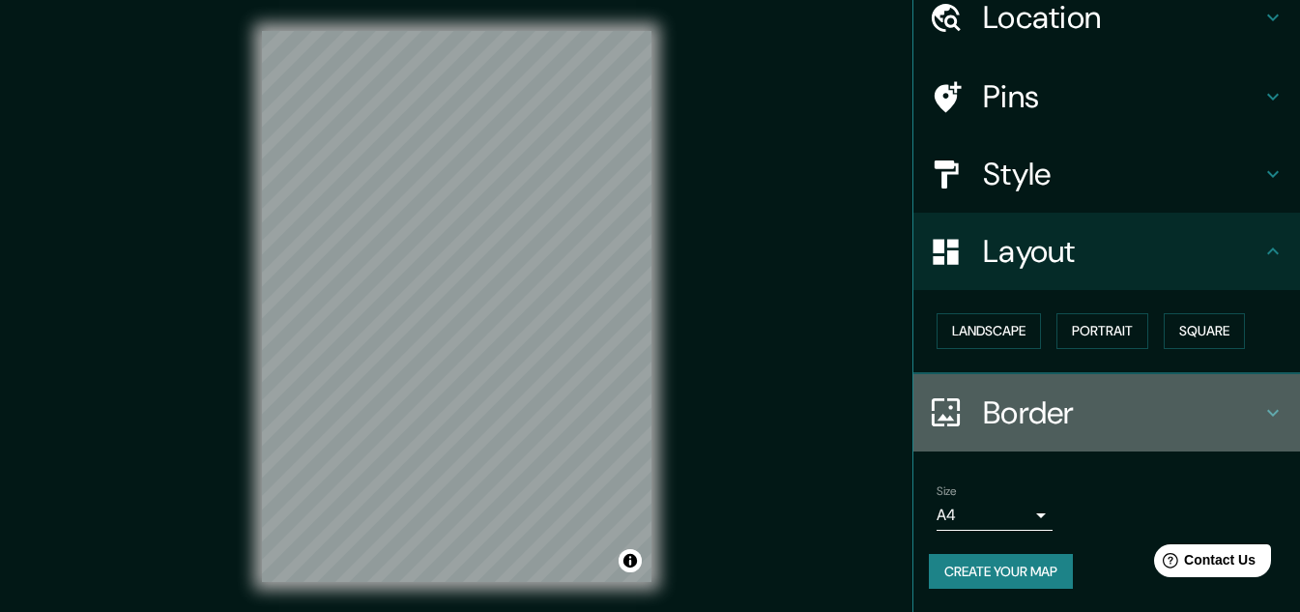
click at [1027, 416] on h4 "Border" at bounding box center [1122, 413] width 278 height 39
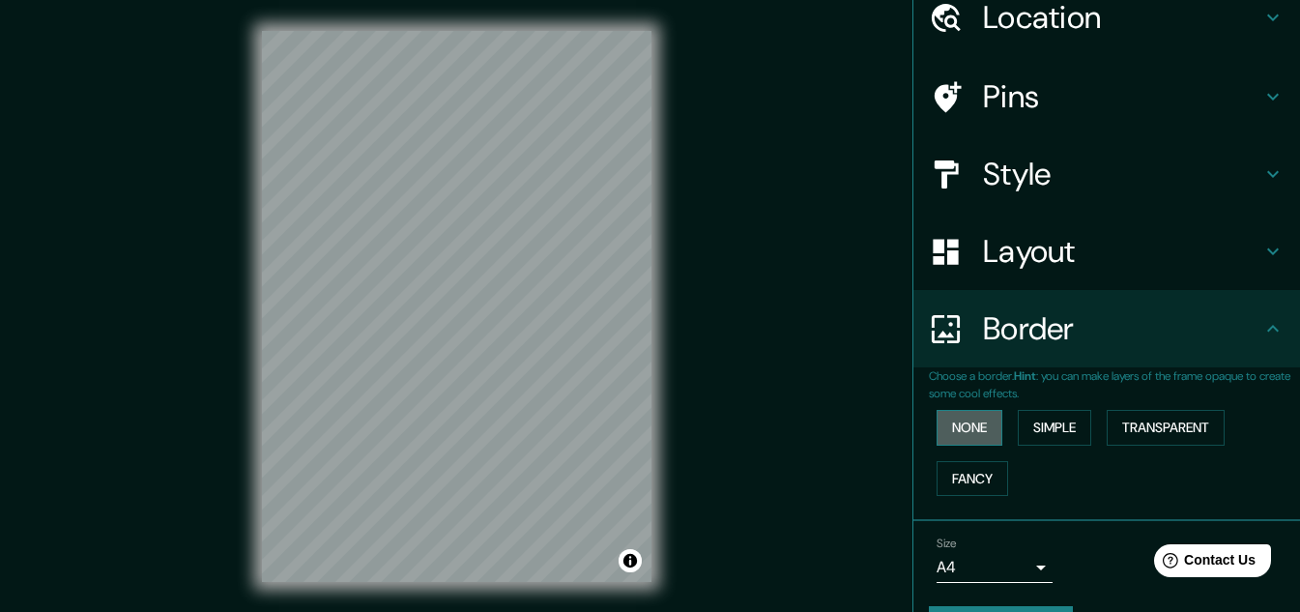
click at [971, 423] on button "None" at bounding box center [970, 428] width 66 height 36
drag, startPoint x: 1032, startPoint y: 432, endPoint x: 1135, endPoint y: 424, distance: 103.7
click at [1033, 432] on button "Simple" at bounding box center [1054, 428] width 73 height 36
click at [1148, 424] on button "Transparent" at bounding box center [1166, 428] width 118 height 36
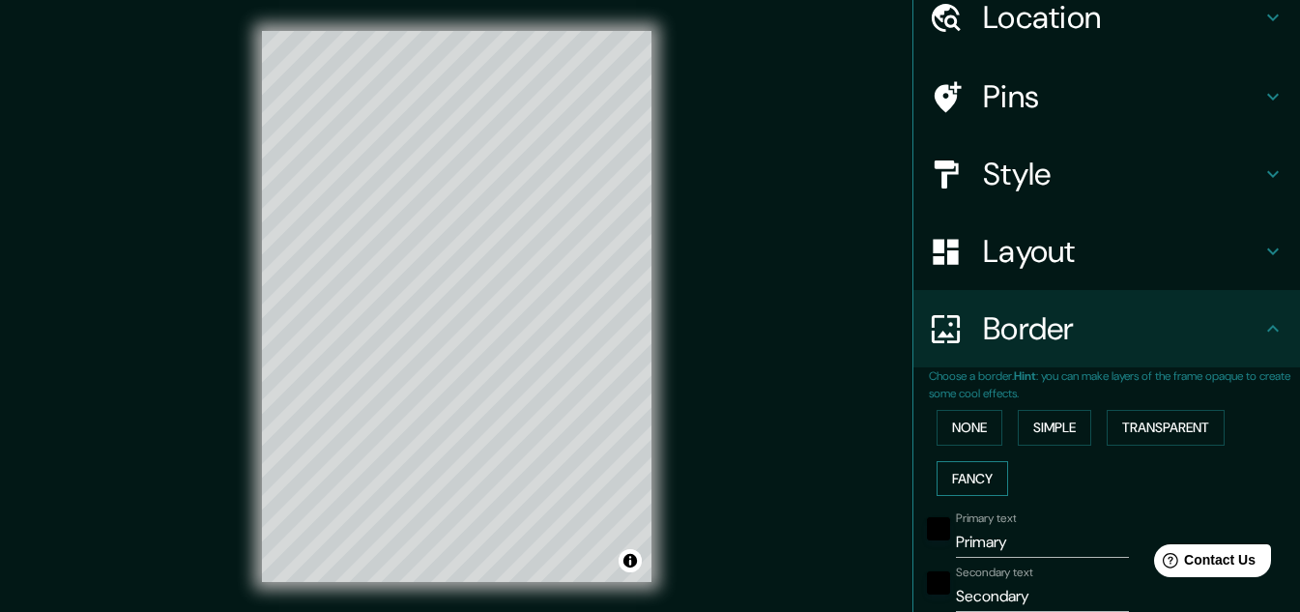
click at [960, 478] on button "Fancy" at bounding box center [973, 479] width 72 height 36
click at [948, 423] on button "None" at bounding box center [970, 428] width 66 height 36
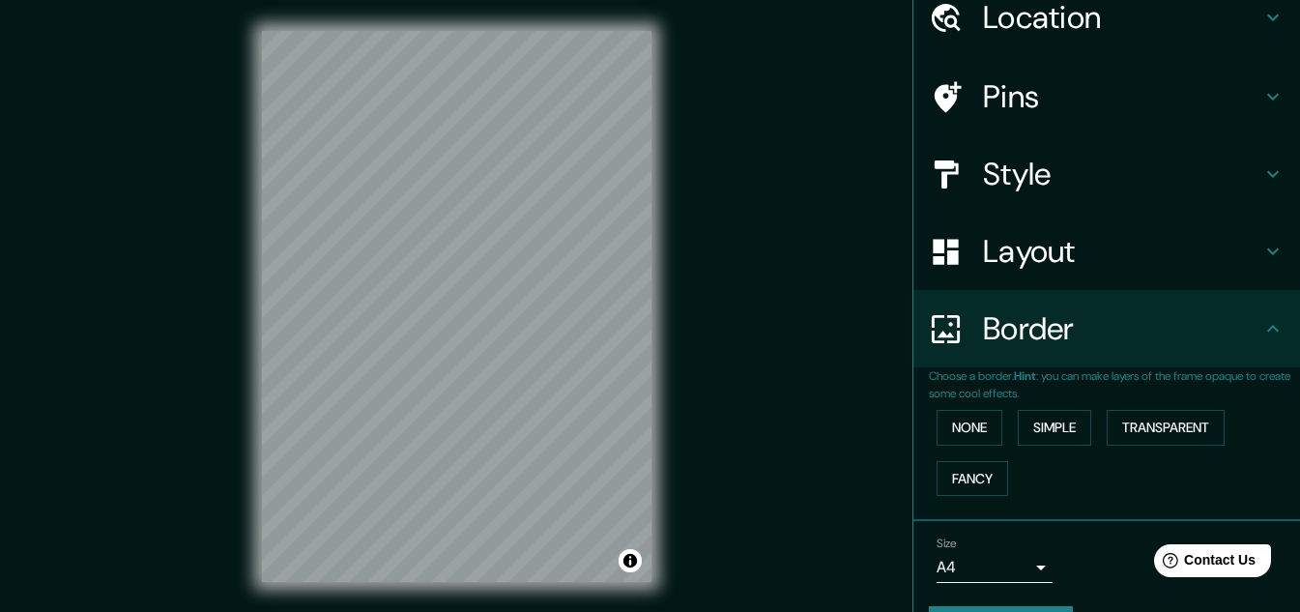
scroll to position [0, 0]
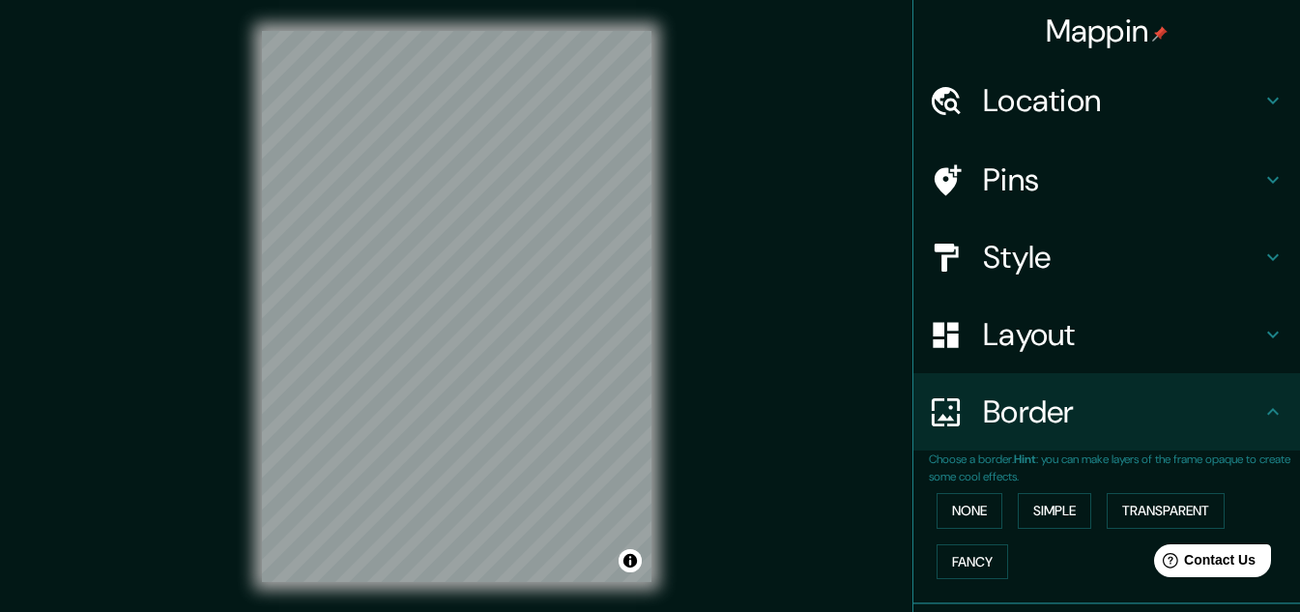
click at [1059, 109] on h4 "Location" at bounding box center [1122, 100] width 278 height 39
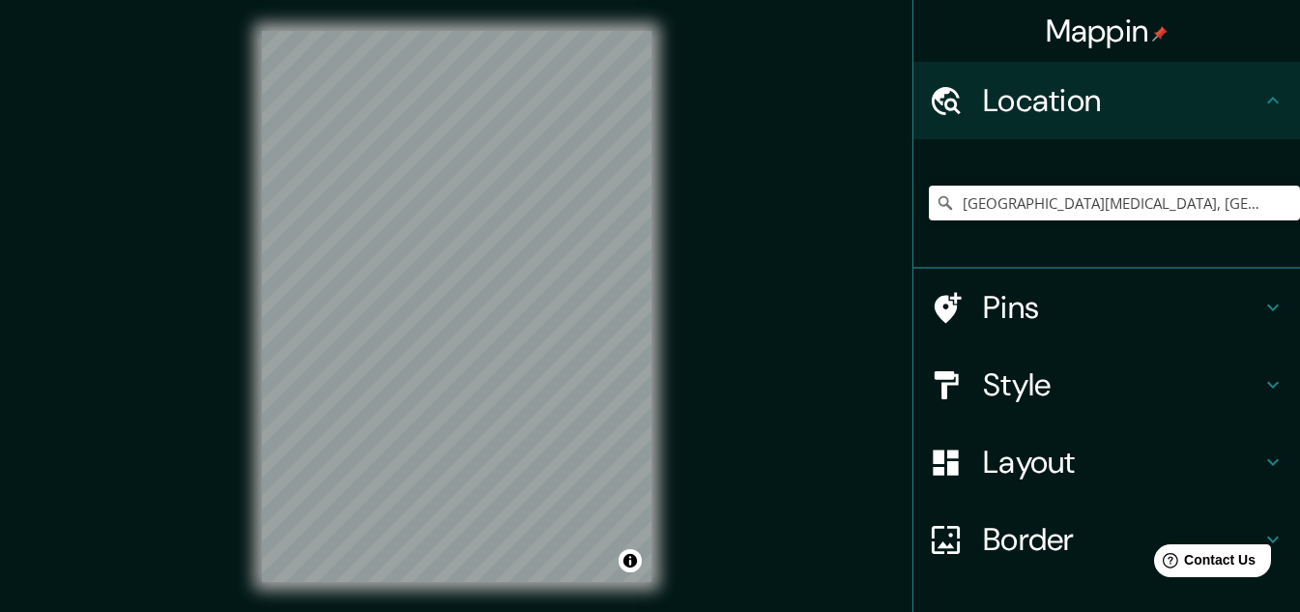
click at [1059, 109] on h4 "Location" at bounding box center [1122, 100] width 278 height 39
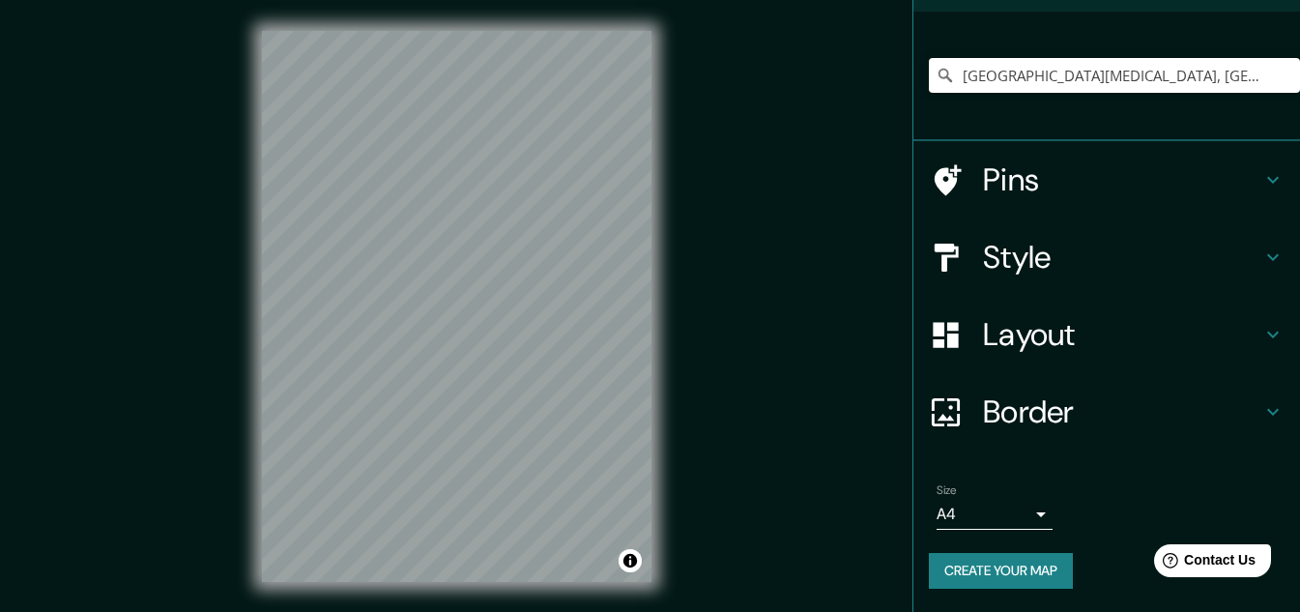
click at [1015, 513] on body "Mappin Location Rua Acari, São Paulo - São Paulo, 04730-080, Brasil Pins Style …" at bounding box center [650, 306] width 1300 height 612
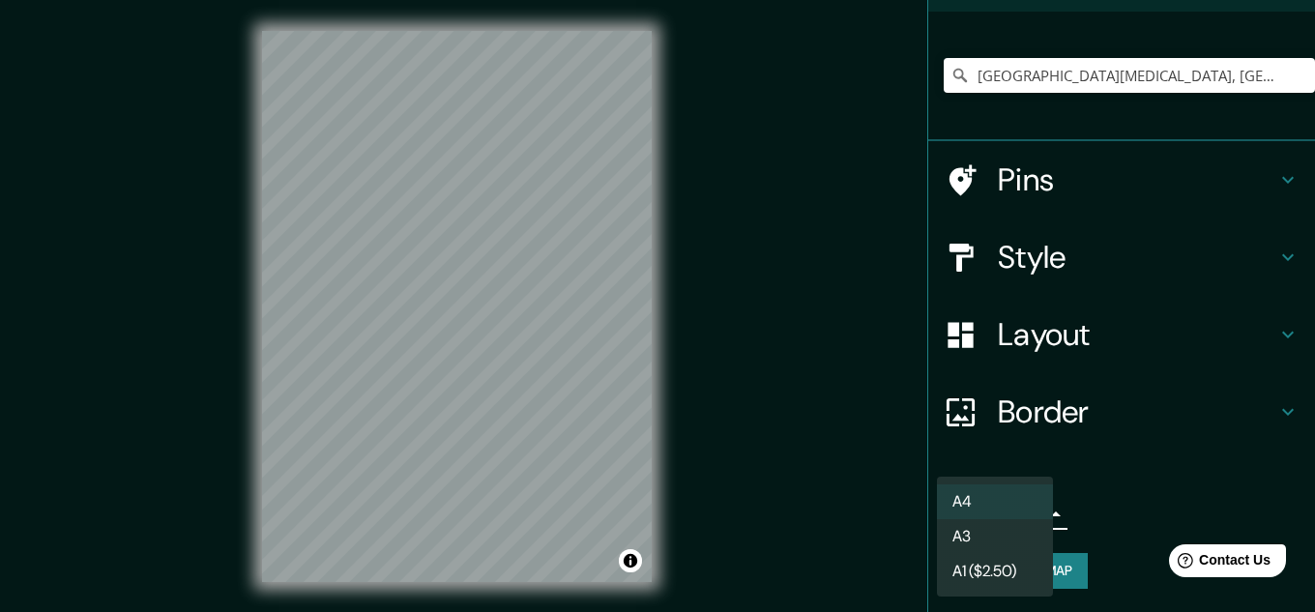
click at [1023, 492] on li "A4" at bounding box center [995, 501] width 116 height 35
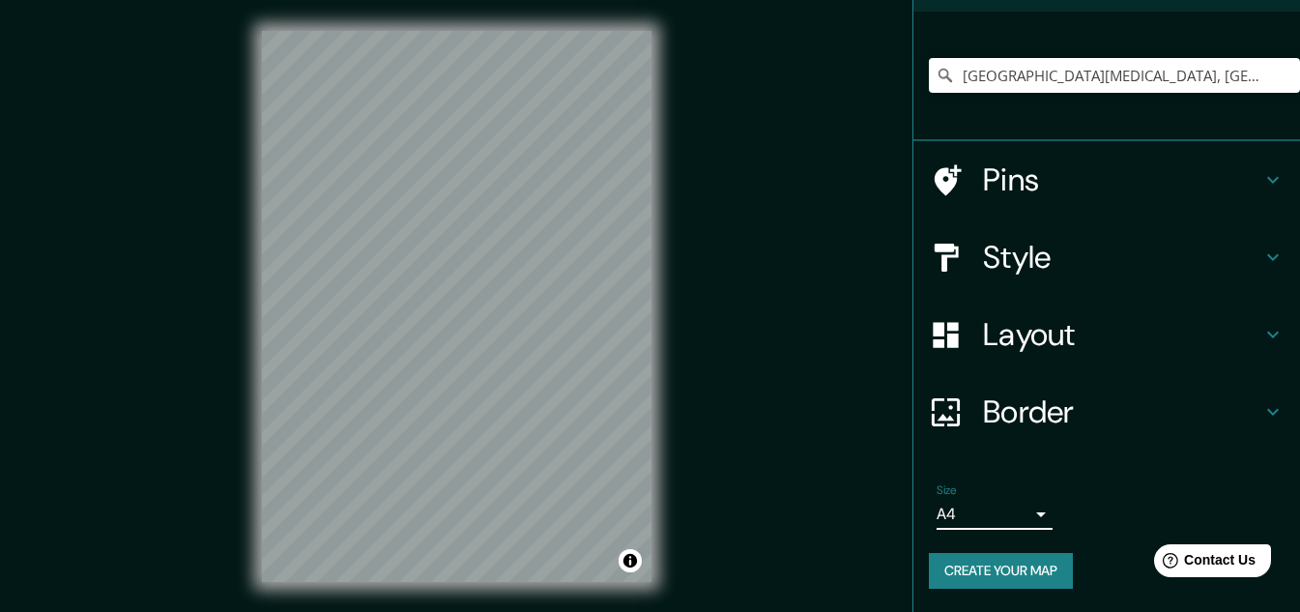
click at [1053, 252] on h4 "Style" at bounding box center [1122, 257] width 278 height 39
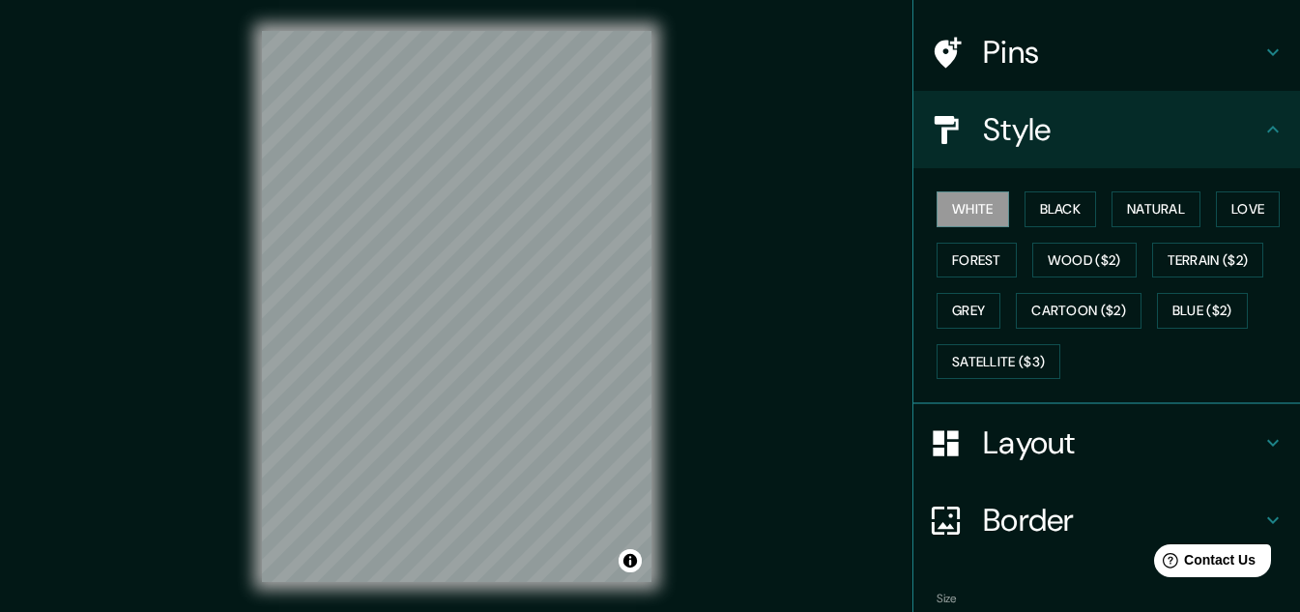
click at [1021, 428] on h4 "Layout" at bounding box center [1122, 442] width 278 height 39
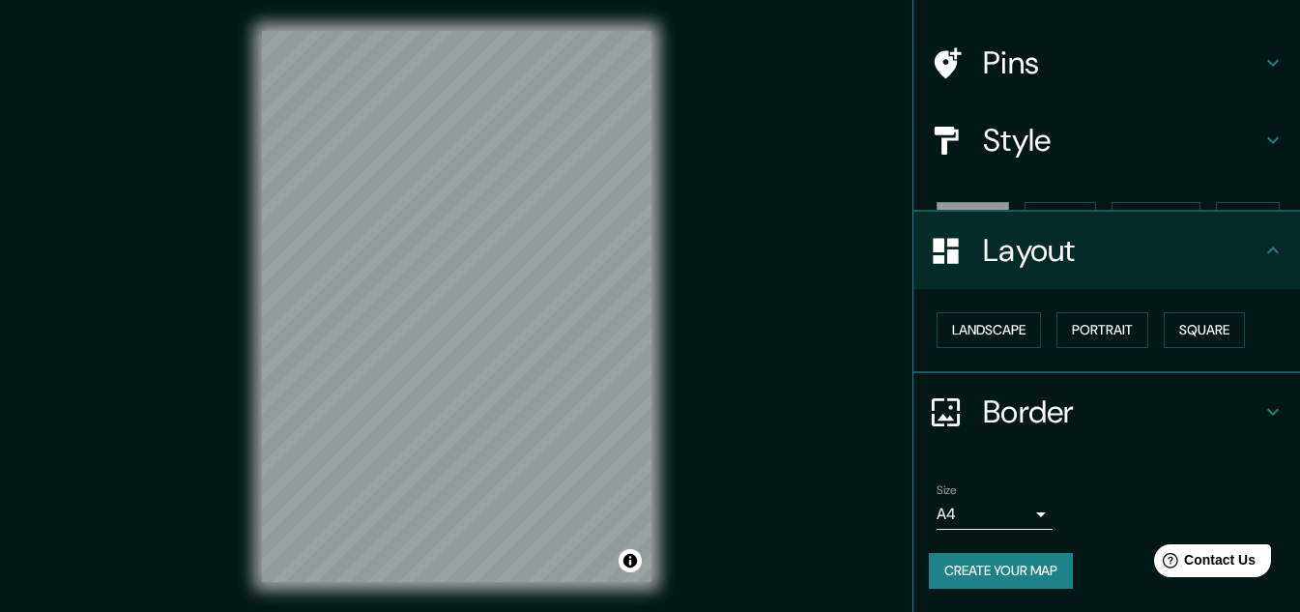
scroll to position [83, 0]
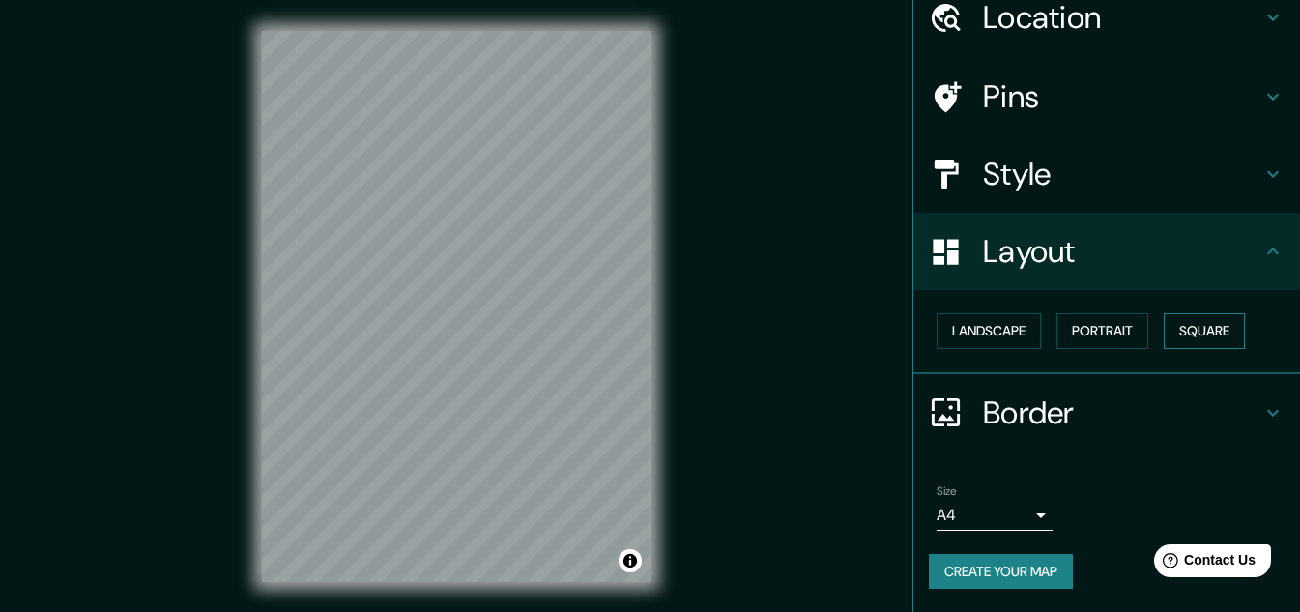
click at [1183, 329] on button "Square" at bounding box center [1204, 331] width 81 height 36
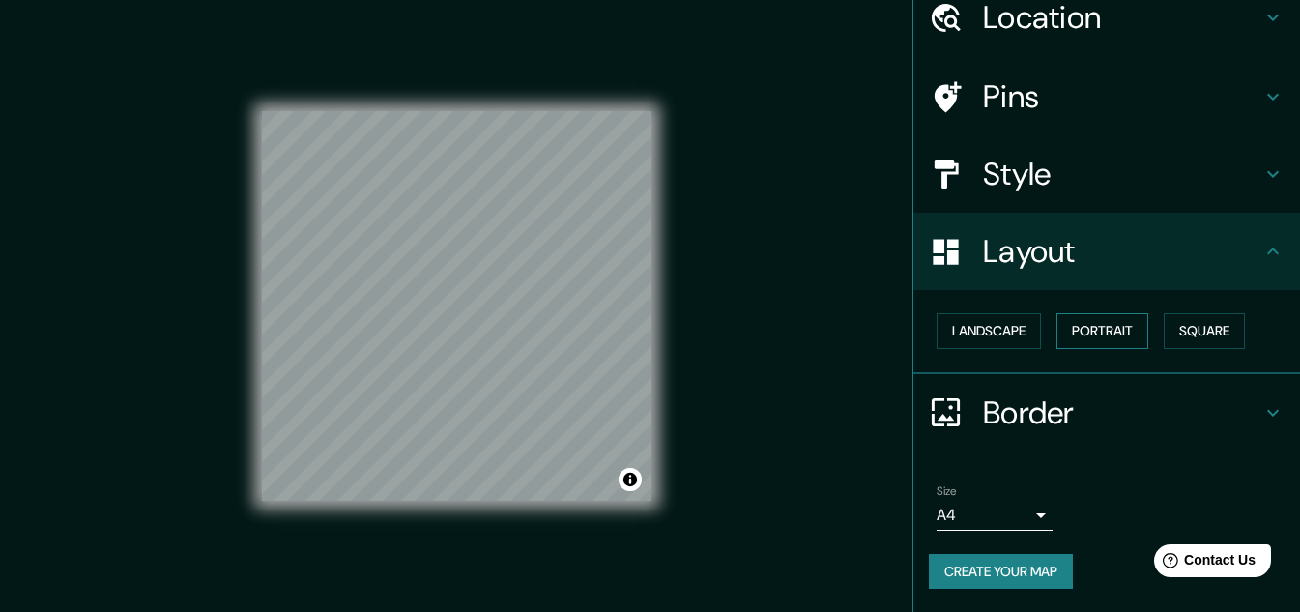
click at [1092, 321] on button "Portrait" at bounding box center [1103, 331] width 92 height 36
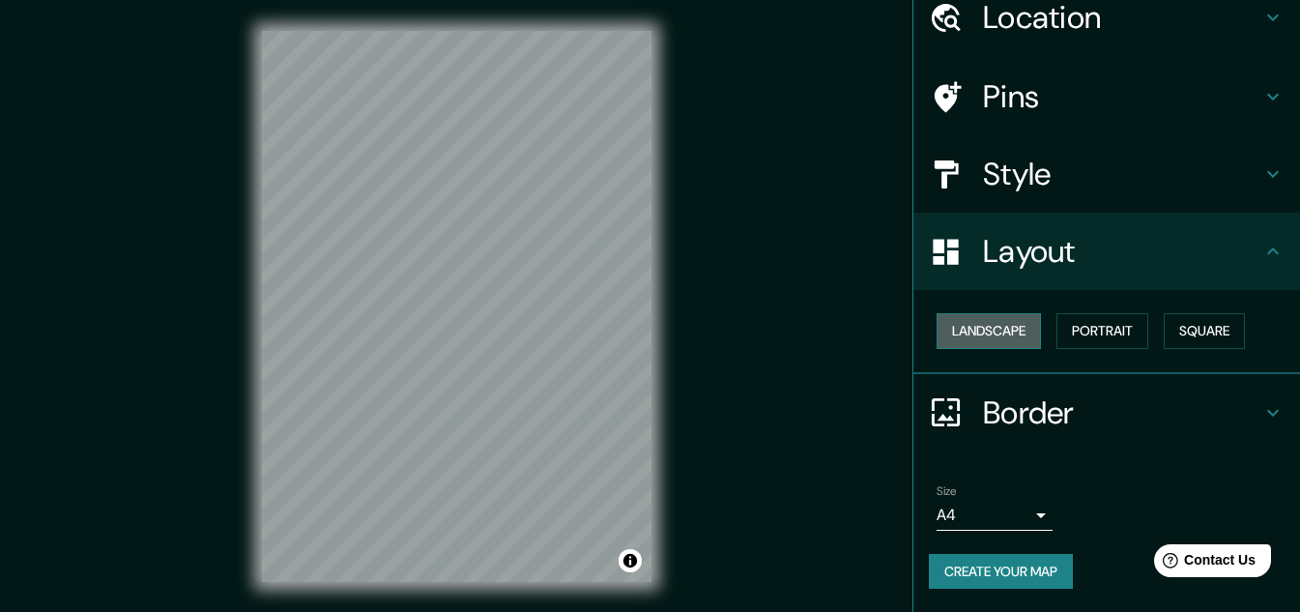
click at [986, 336] on button "Landscape" at bounding box center [989, 331] width 104 height 36
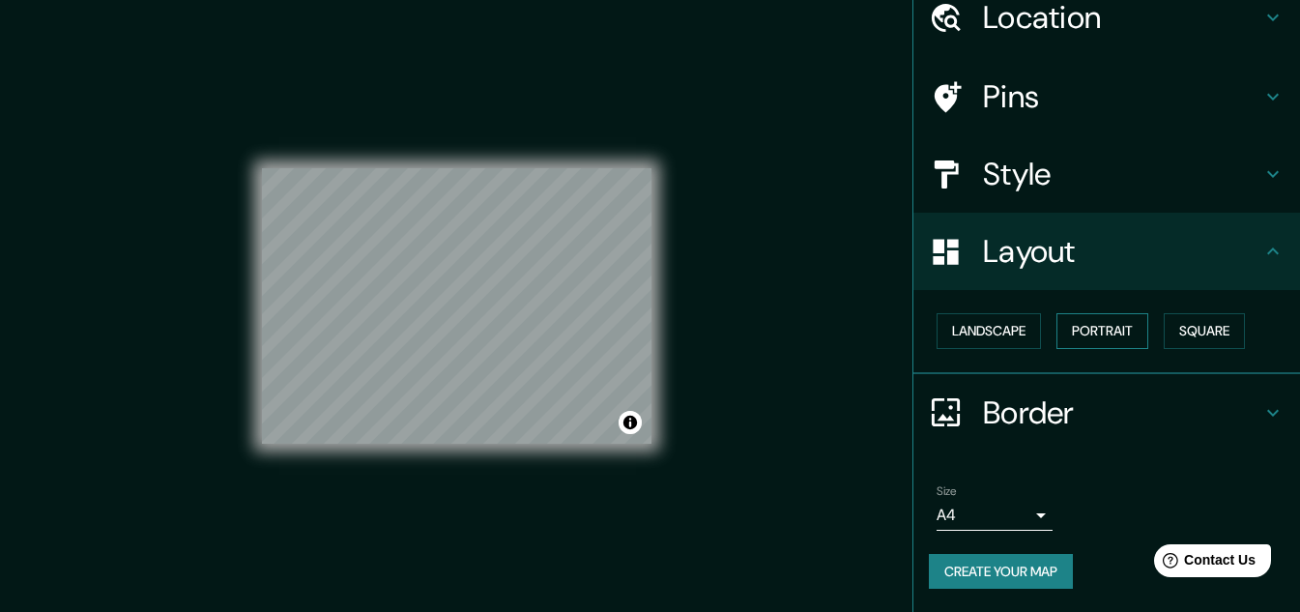
click at [1099, 335] on button "Portrait" at bounding box center [1103, 331] width 92 height 36
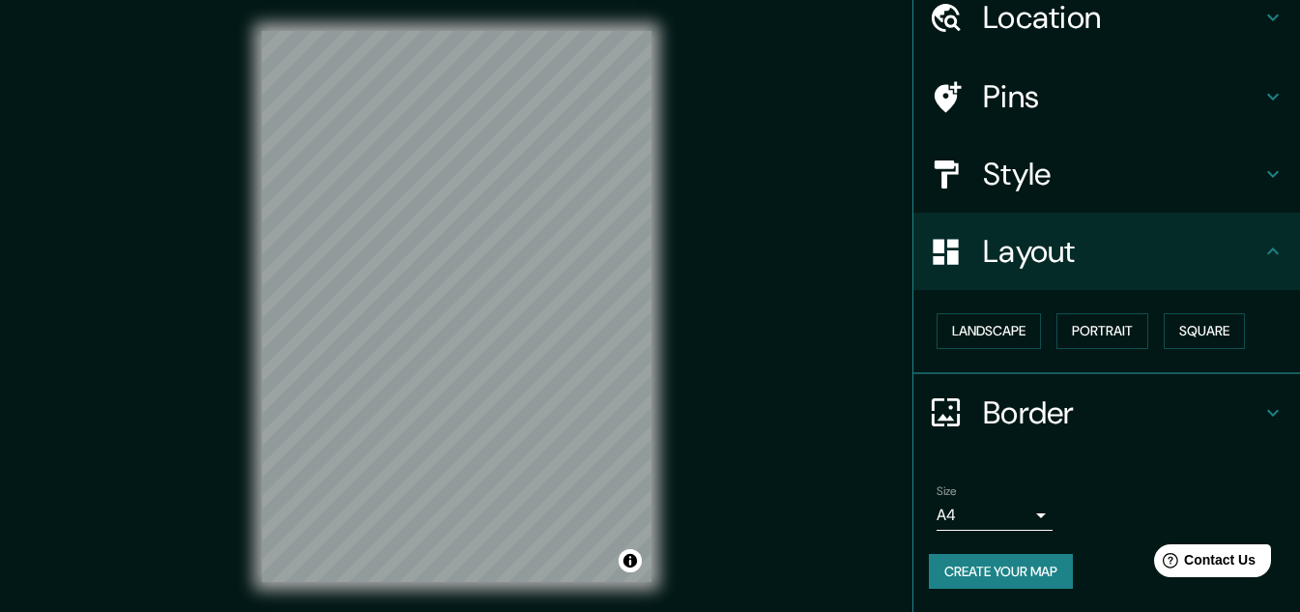
scroll to position [32, 0]
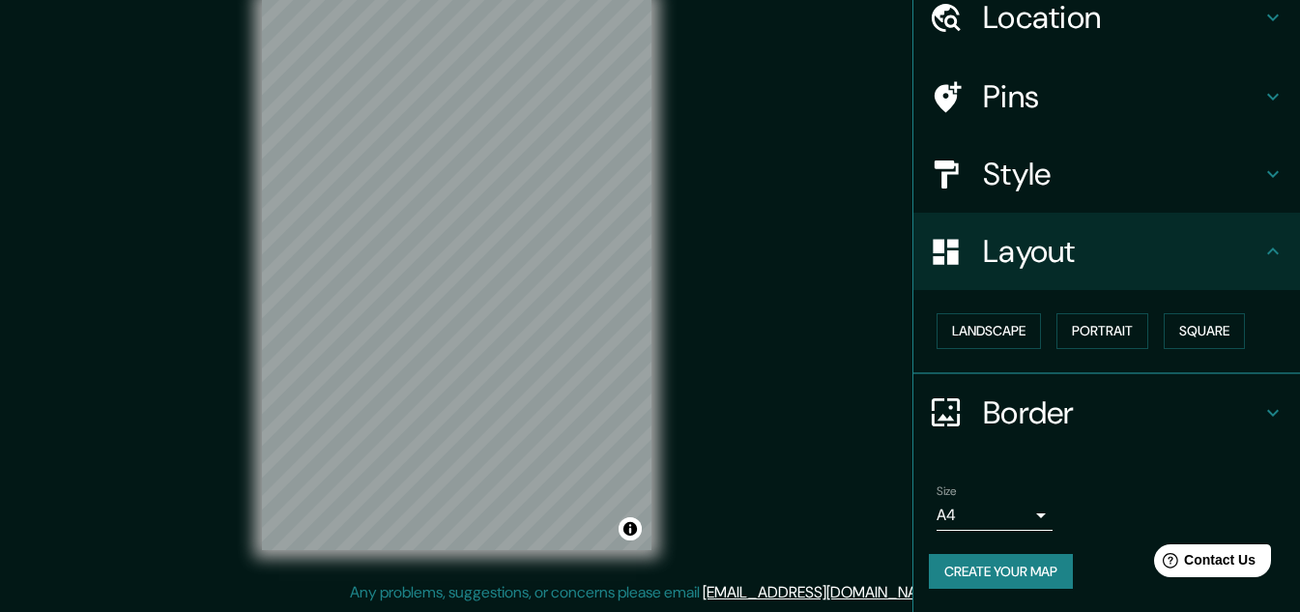
click at [993, 565] on button "Create your map" at bounding box center [1001, 572] width 144 height 36
click at [1018, 570] on button "Create your map" at bounding box center [1001, 572] width 144 height 36
click at [965, 575] on button "Create your map" at bounding box center [1001, 572] width 144 height 36
click at [633, 525] on button "Toggle attribution" at bounding box center [630, 528] width 23 height 23
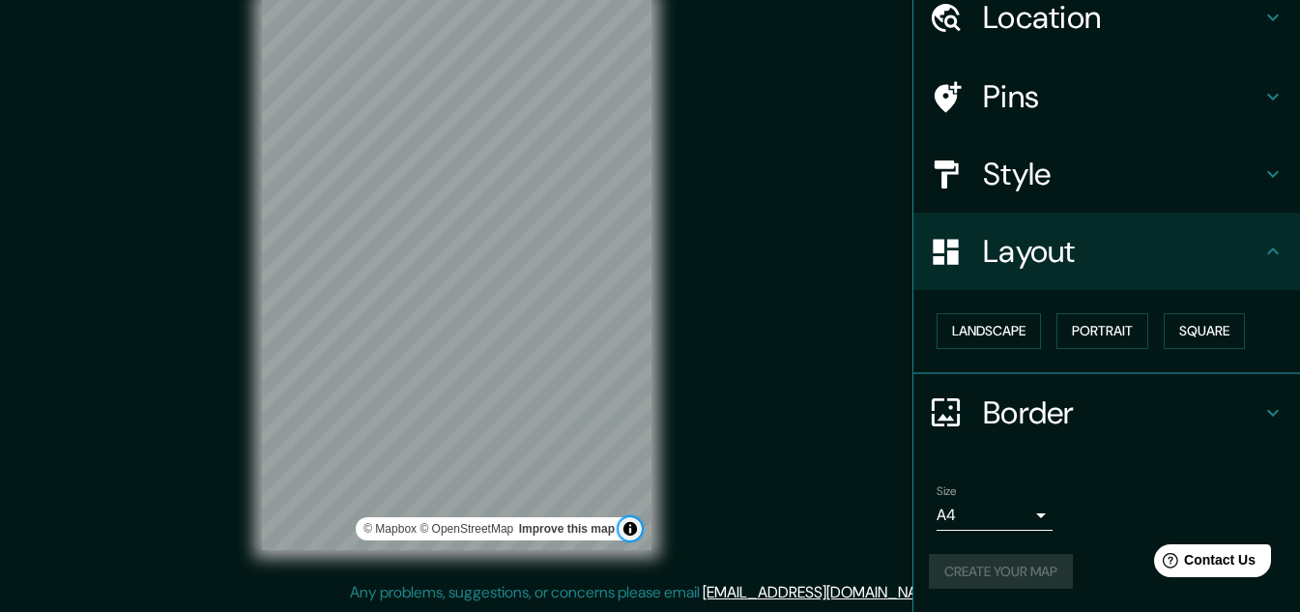
click at [633, 525] on button "Toggle attribution" at bounding box center [630, 528] width 23 height 23
click at [1098, 412] on h4 "Border" at bounding box center [1122, 413] width 278 height 39
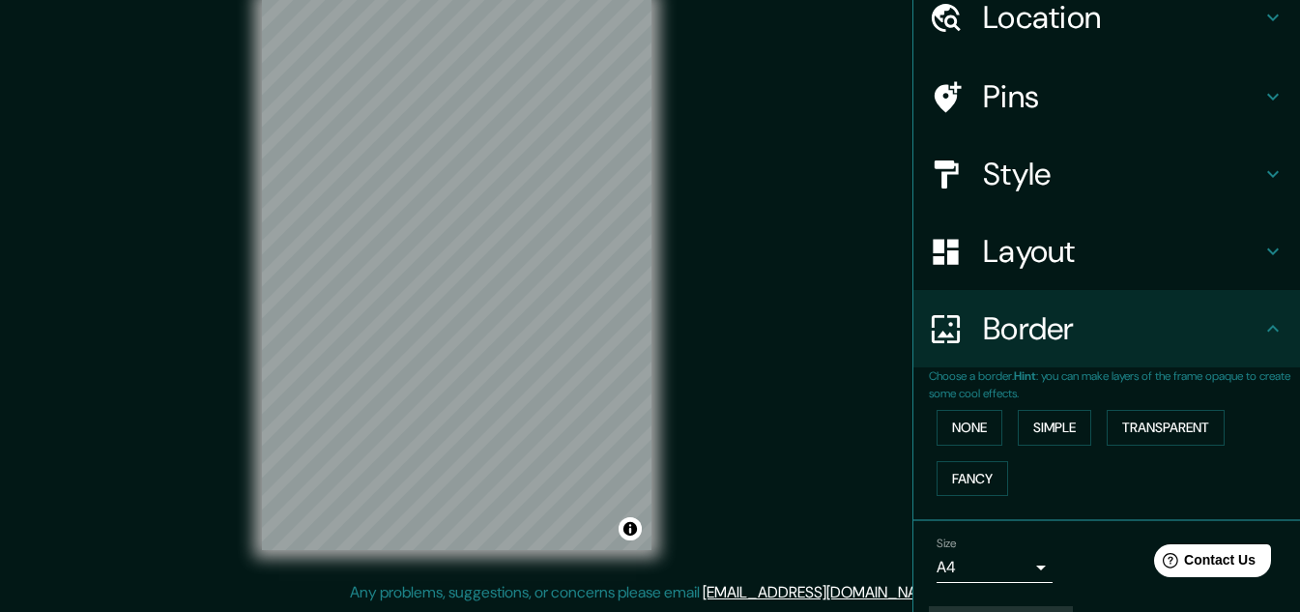
click at [1133, 342] on h4 "Border" at bounding box center [1122, 328] width 278 height 39
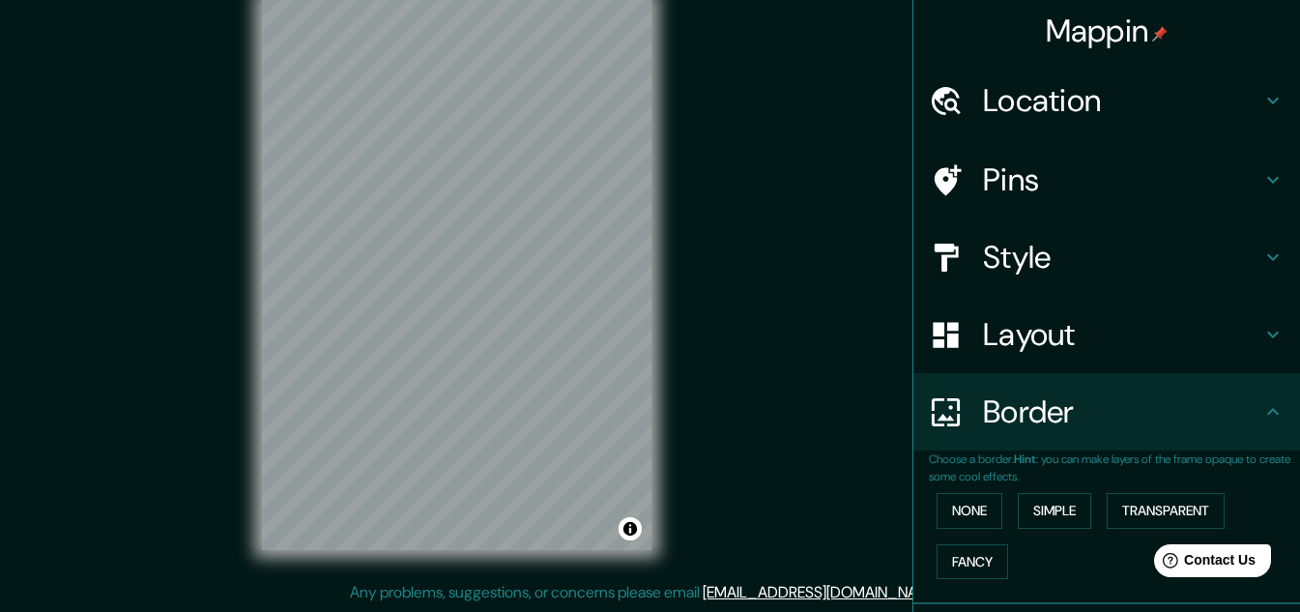
scroll to position [0, 0]
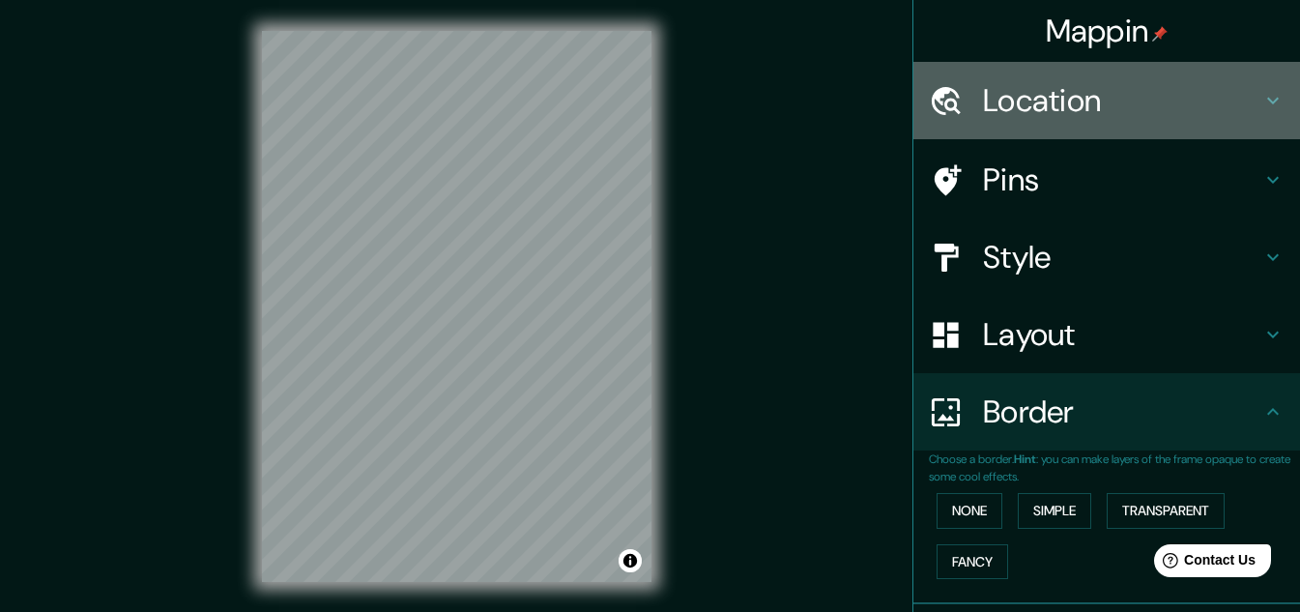
click at [1111, 92] on h4 "Location" at bounding box center [1122, 100] width 278 height 39
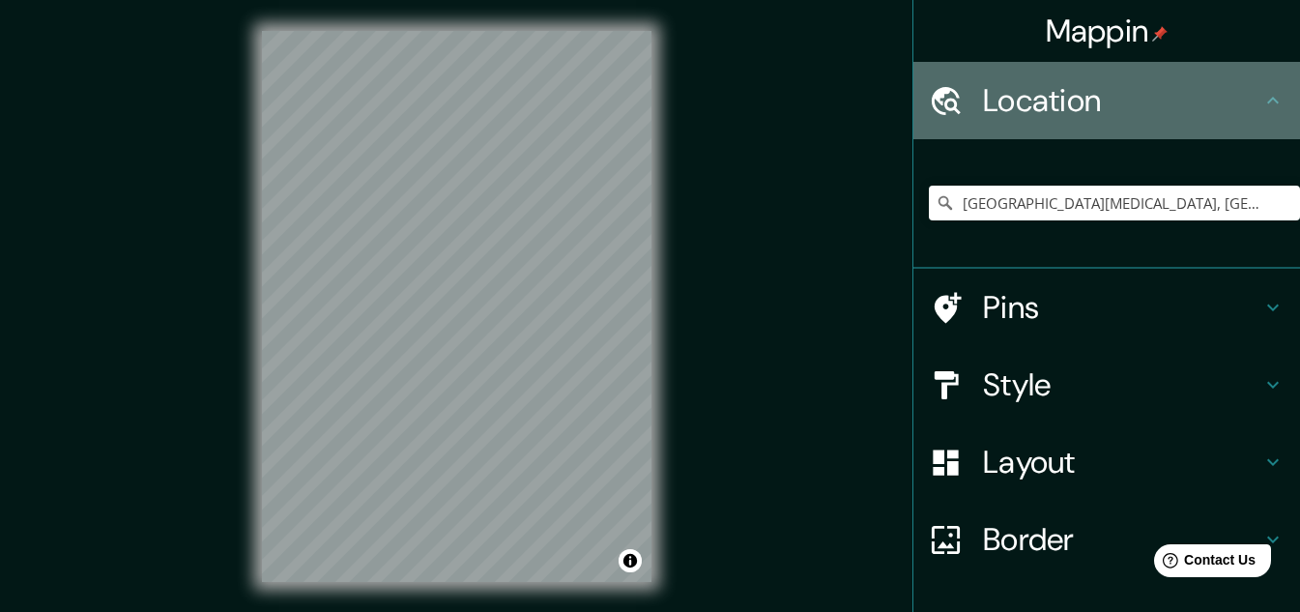
click at [1110, 92] on h4 "Location" at bounding box center [1122, 100] width 278 height 39
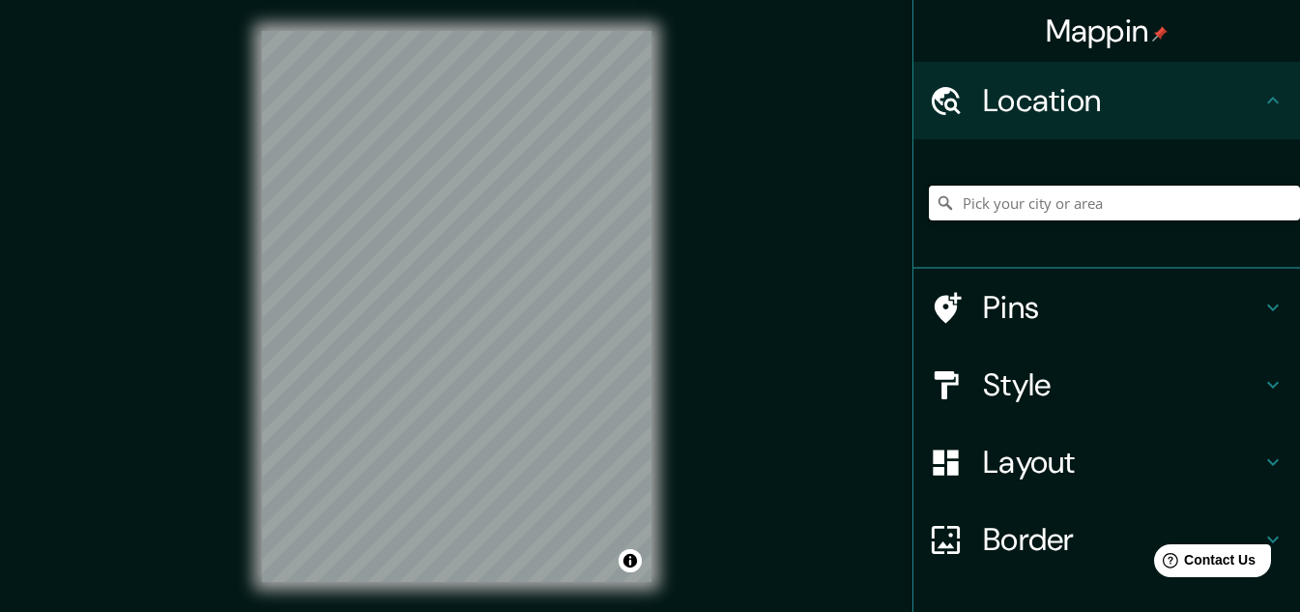
click at [1054, 206] on input "Pick your city or area" at bounding box center [1114, 203] width 371 height 35
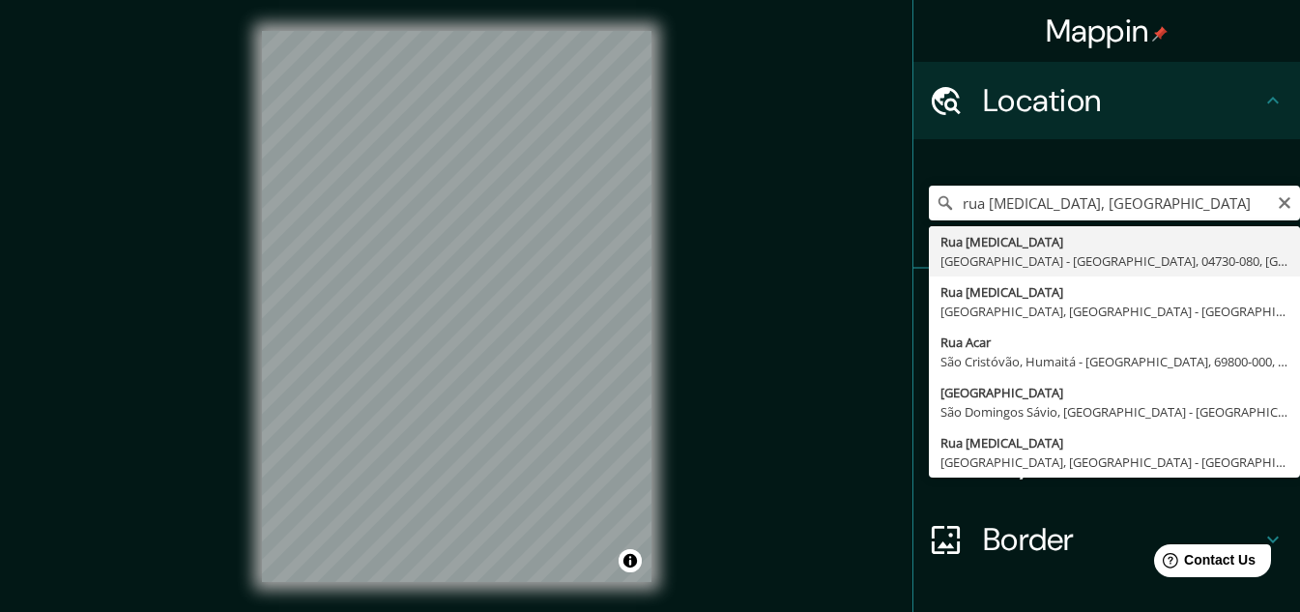
type input "Rua Acari, São Paulo - São Paulo, 04730-080, Brasil"
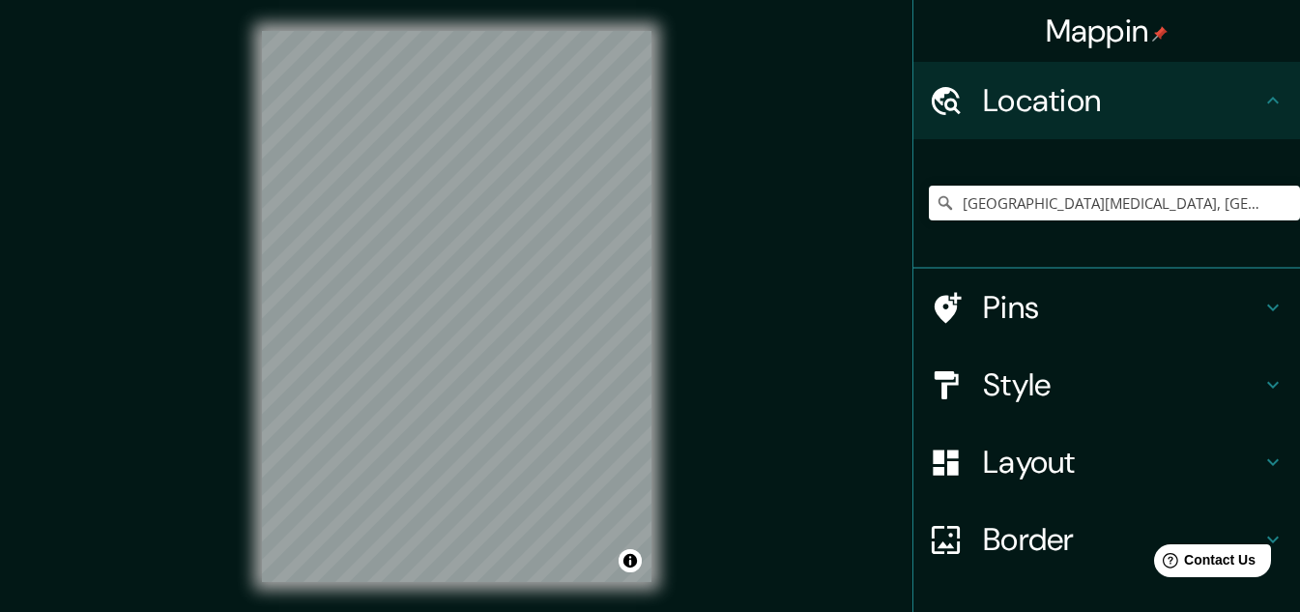
click at [1053, 311] on h4 "Pins" at bounding box center [1122, 307] width 278 height 39
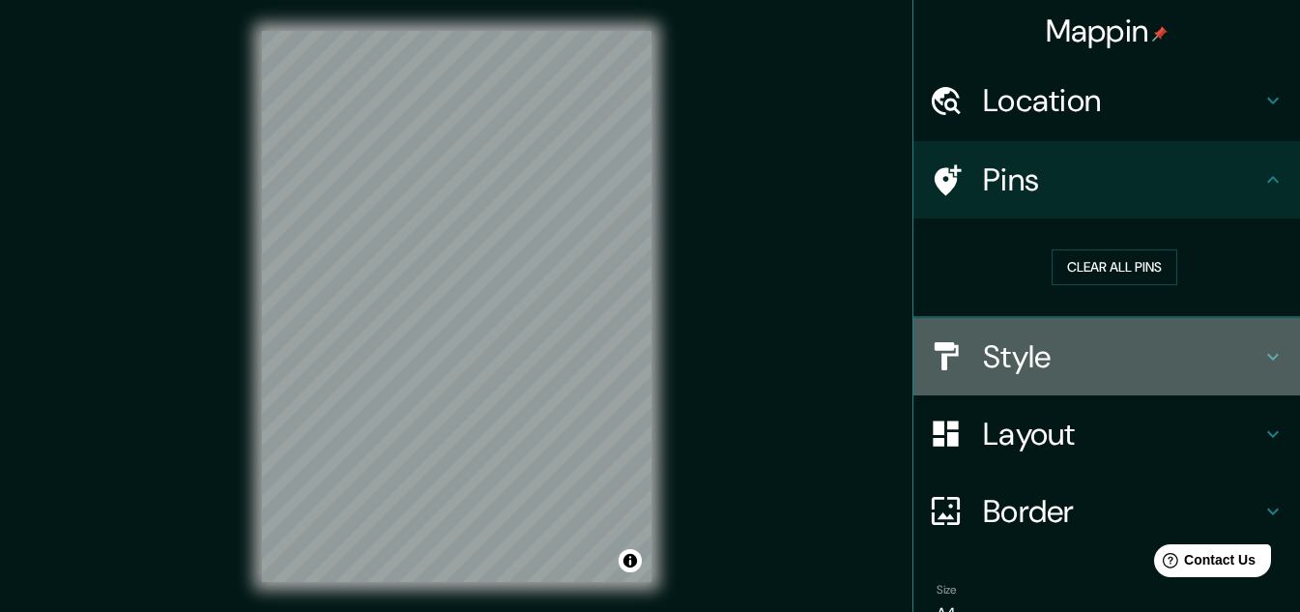
click at [1030, 357] on h4 "Style" at bounding box center [1122, 356] width 278 height 39
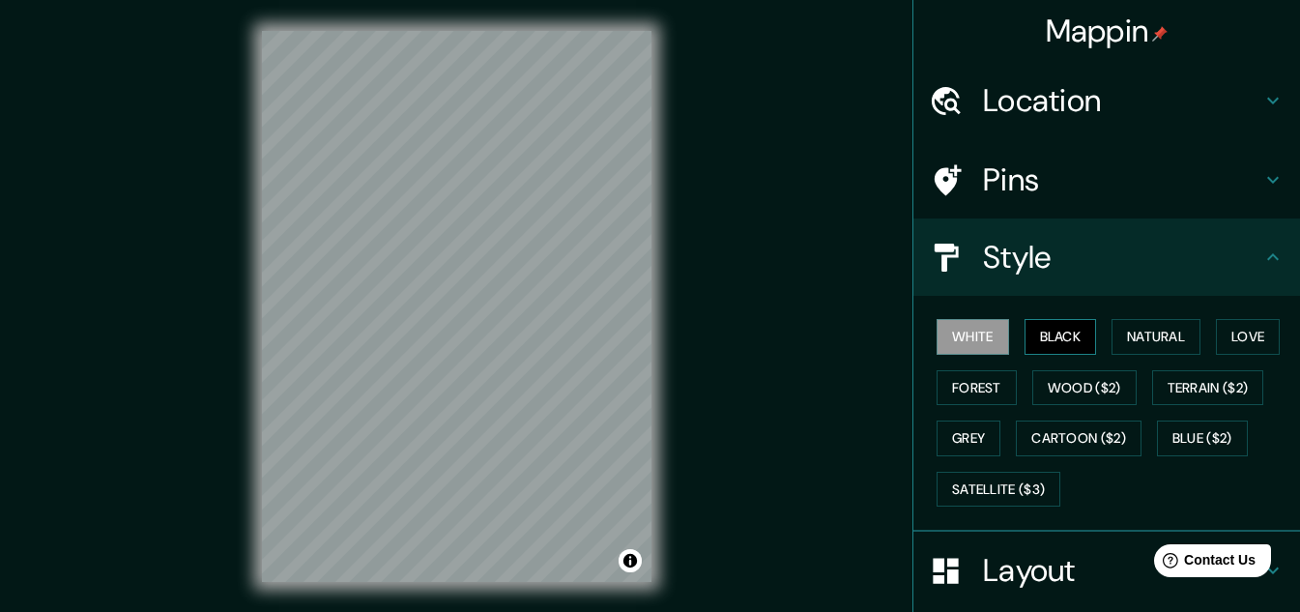
click at [1070, 334] on button "Black" at bounding box center [1061, 337] width 73 height 36
click at [975, 343] on button "White" at bounding box center [973, 337] width 73 height 36
drag, startPoint x: 1103, startPoint y: 111, endPoint x: 1092, endPoint y: 154, distance: 44.1
click at [1102, 122] on div "Location" at bounding box center [1107, 100] width 387 height 77
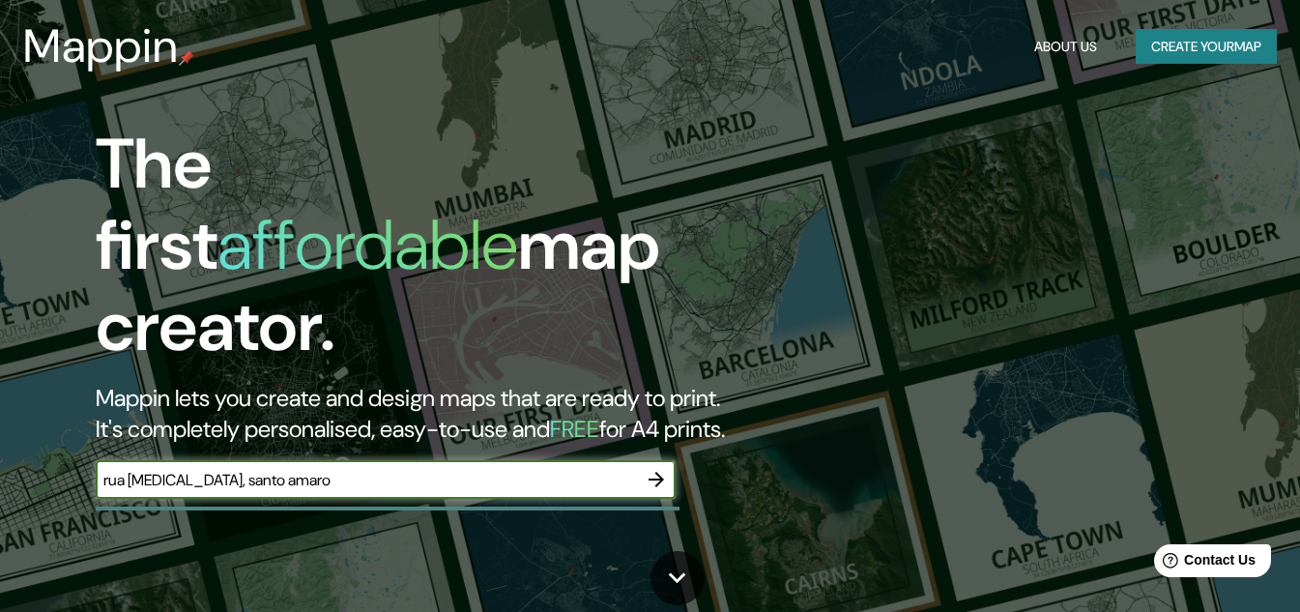
type input "rua acari, santo amaro"
click at [657, 468] on icon "button" at bounding box center [656, 479] width 23 height 23
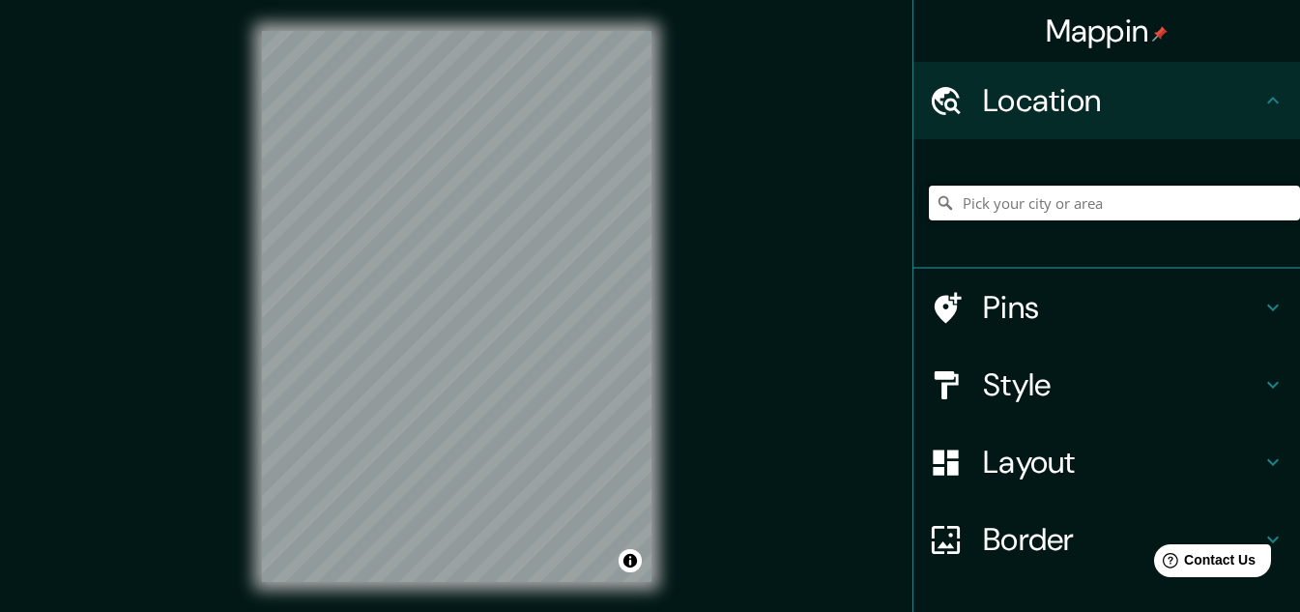
click at [1055, 195] on input "Pick your city or area" at bounding box center [1114, 203] width 371 height 35
click at [653, 308] on div "© Mapbox © OpenStreetMap Improve this map" at bounding box center [457, 306] width 452 height 613
click at [1158, 209] on input "Pick your city or area" at bounding box center [1114, 203] width 371 height 35
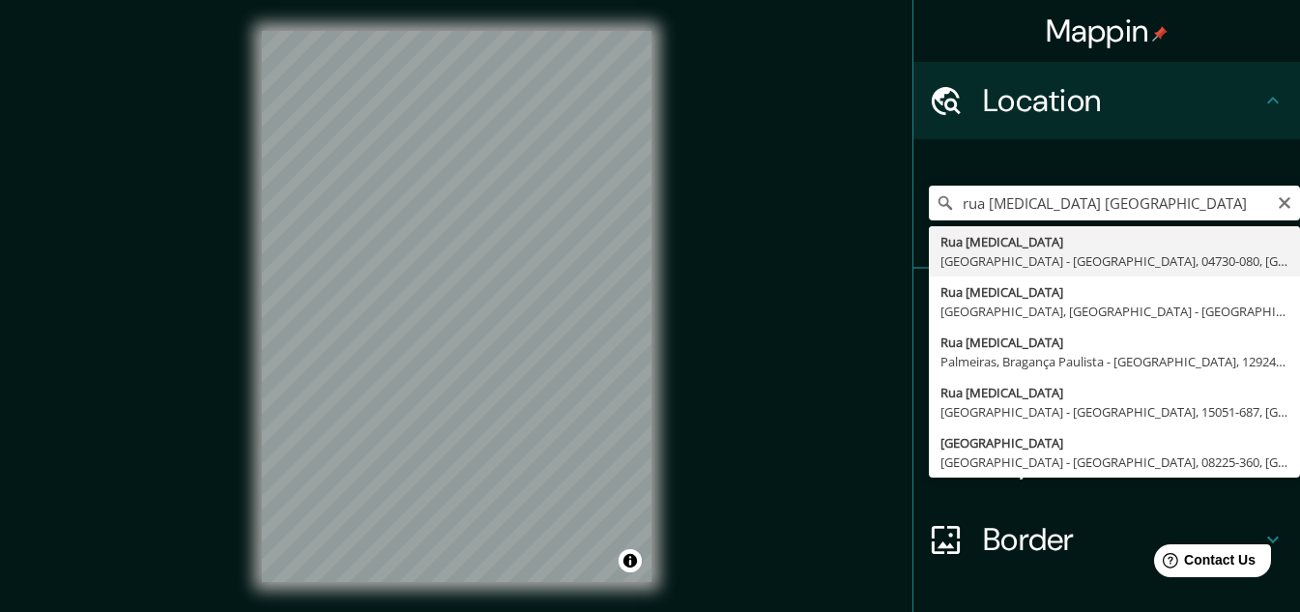
type input "Rua Acari, São Paulo - São Paulo, 04730-080, Brasil"
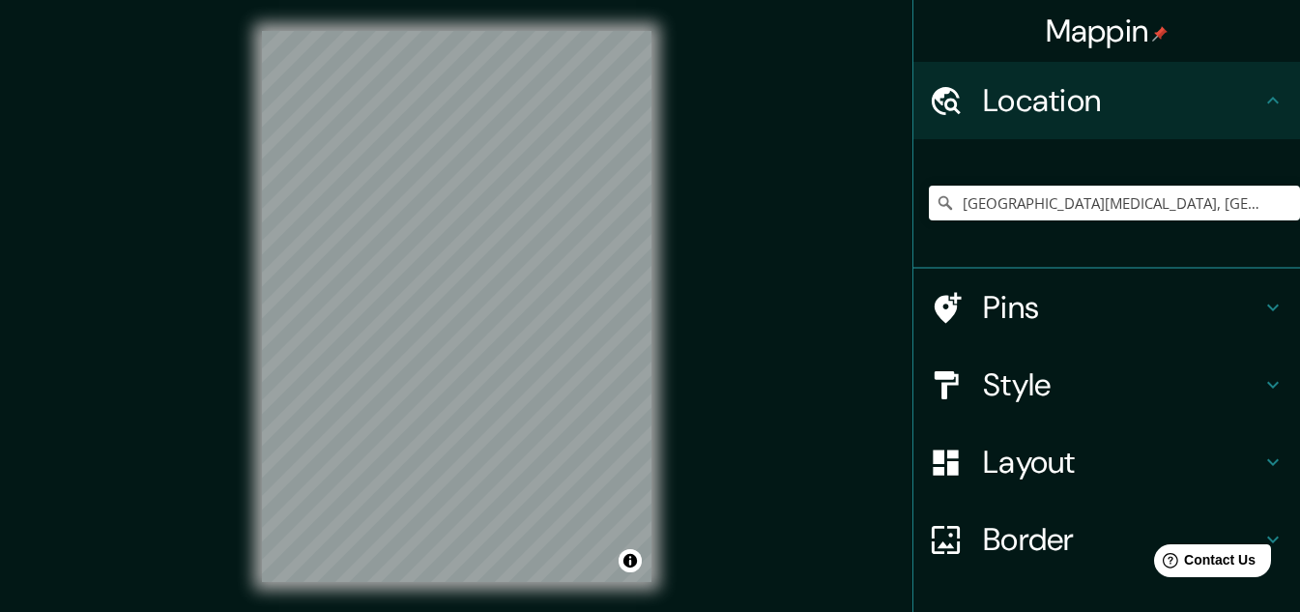
scroll to position [128, 0]
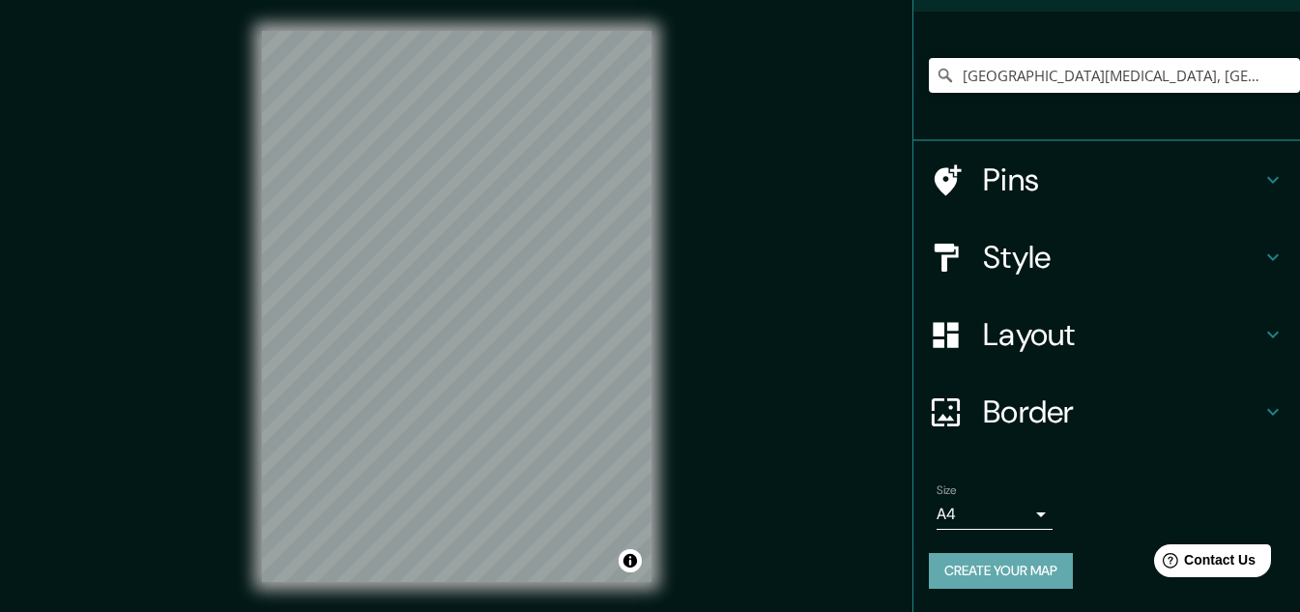
click at [993, 562] on button "Create your map" at bounding box center [1001, 571] width 144 height 36
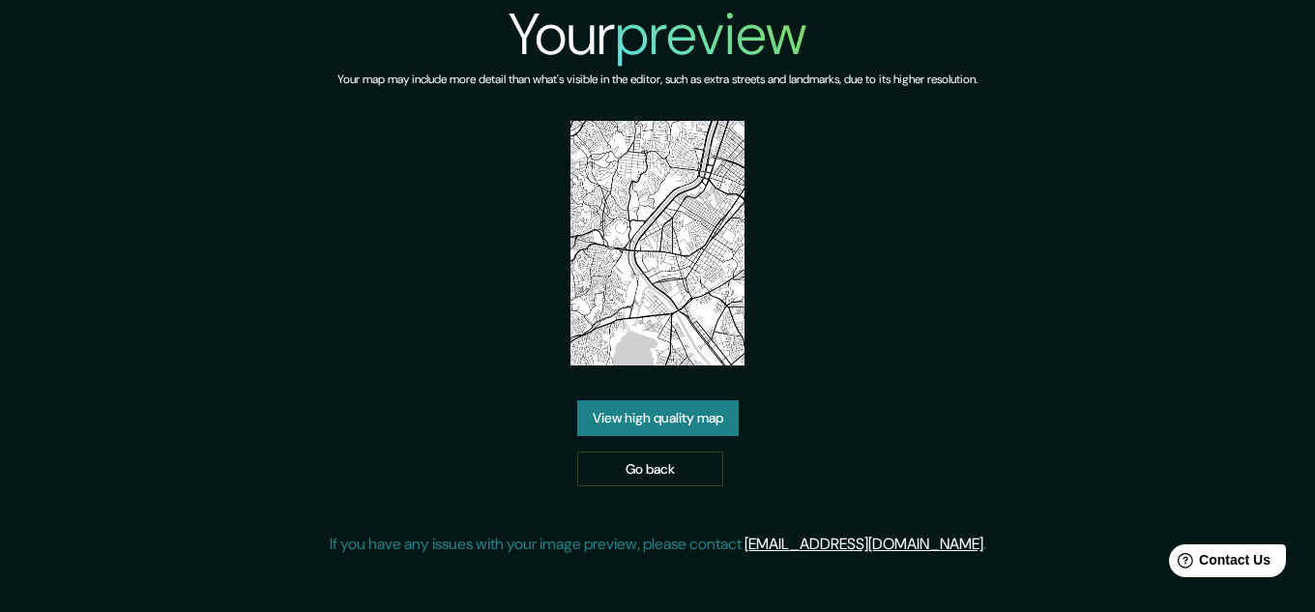
drag, startPoint x: 789, startPoint y: 382, endPoint x: 751, endPoint y: 335, distance: 60.6
click at [789, 382] on div "Your preview Your map may include more detail than what's visible in the editor…" at bounding box center [658, 285] width 657 height 571
click at [695, 293] on img at bounding box center [656, 243] width 173 height 245
click at [668, 423] on link "View high quality map" at bounding box center [657, 418] width 161 height 36
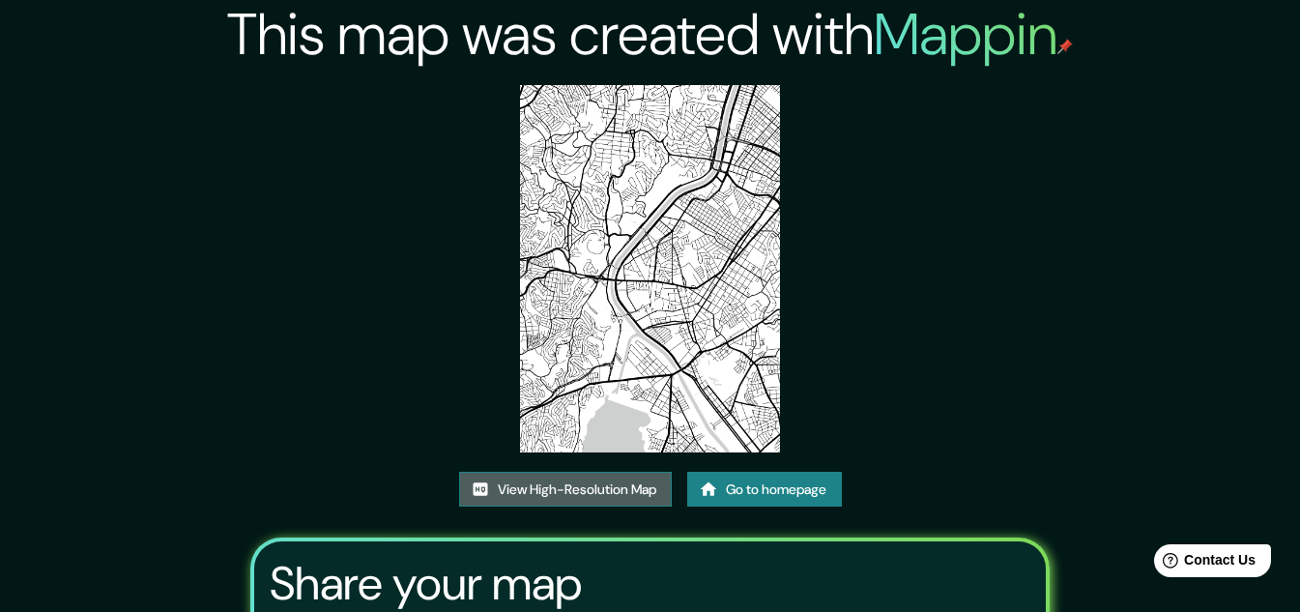
click at [586, 488] on link "View High-Resolution Map" at bounding box center [565, 490] width 213 height 36
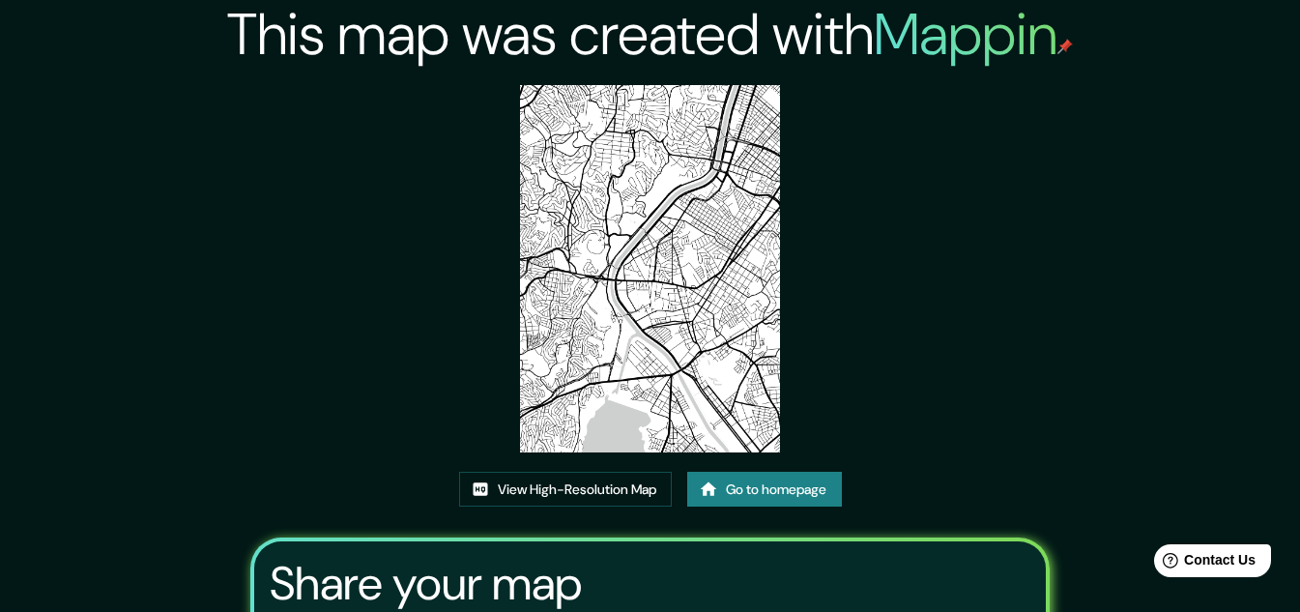
scroll to position [241, 0]
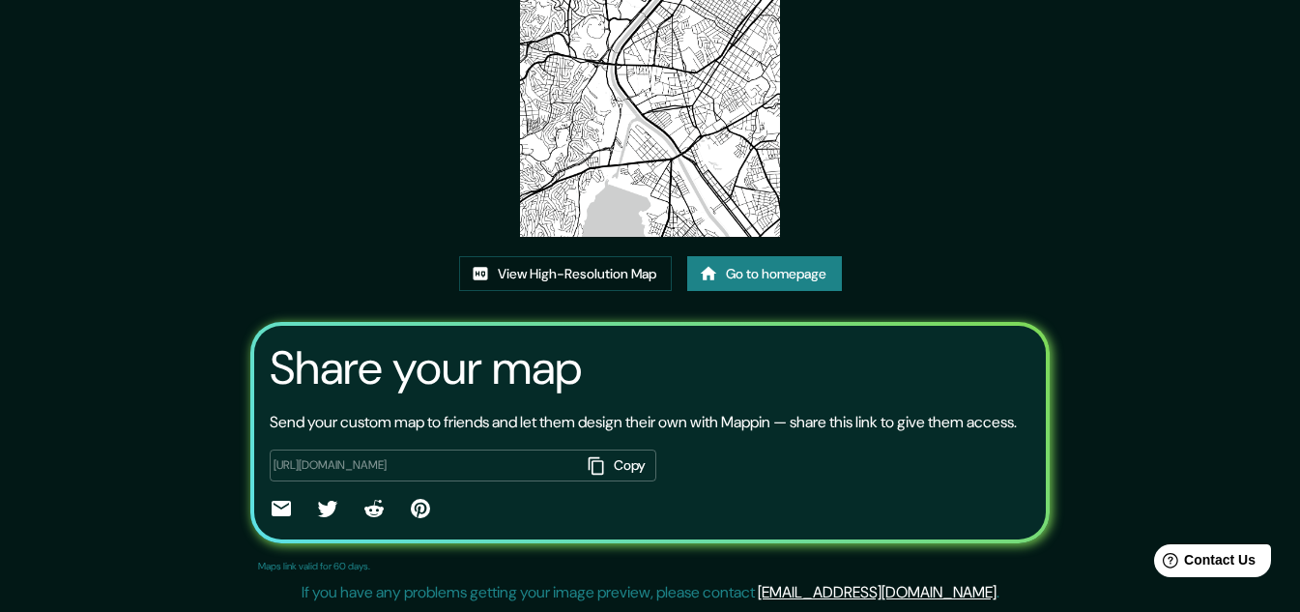
click at [278, 507] on icon at bounding box center [281, 508] width 23 height 23
click at [634, 462] on button "Copy" at bounding box center [618, 466] width 75 height 32
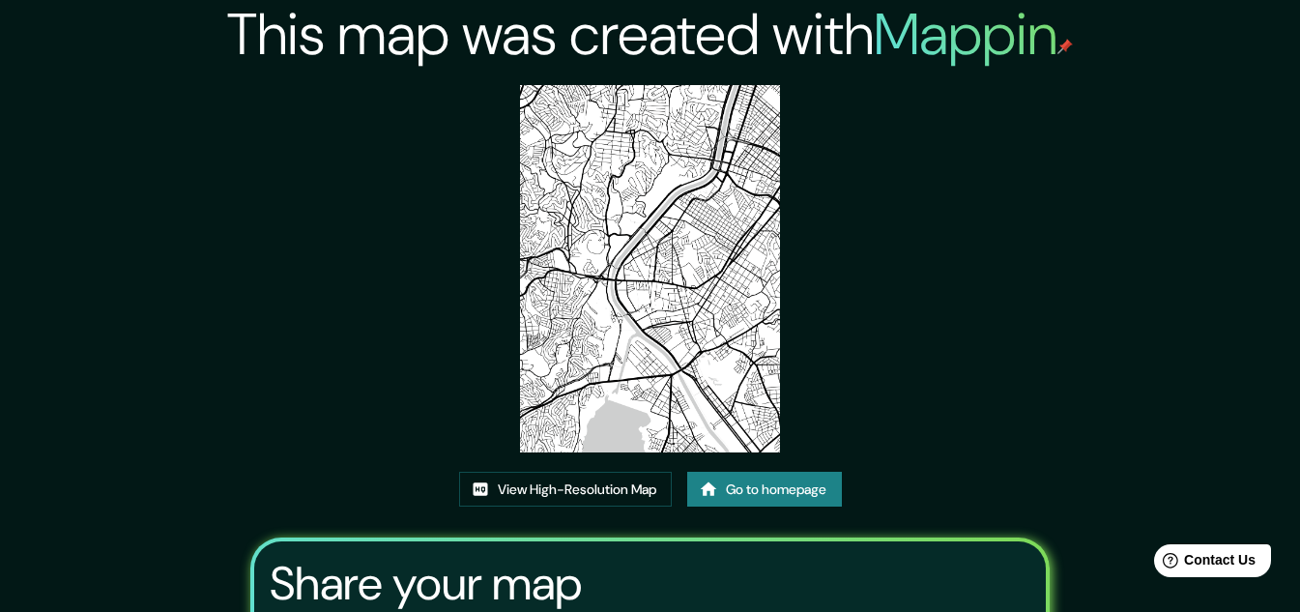
drag, startPoint x: 708, startPoint y: 249, endPoint x: 858, endPoint y: 208, distance: 155.5
click at [858, 208] on div "This map was created with Mappin View High-Resolution Map Go to homepage Share …" at bounding box center [650, 414] width 846 height 828
click at [694, 339] on img at bounding box center [650, 268] width 260 height 367
